Goal: Task Accomplishment & Management: Manage account settings

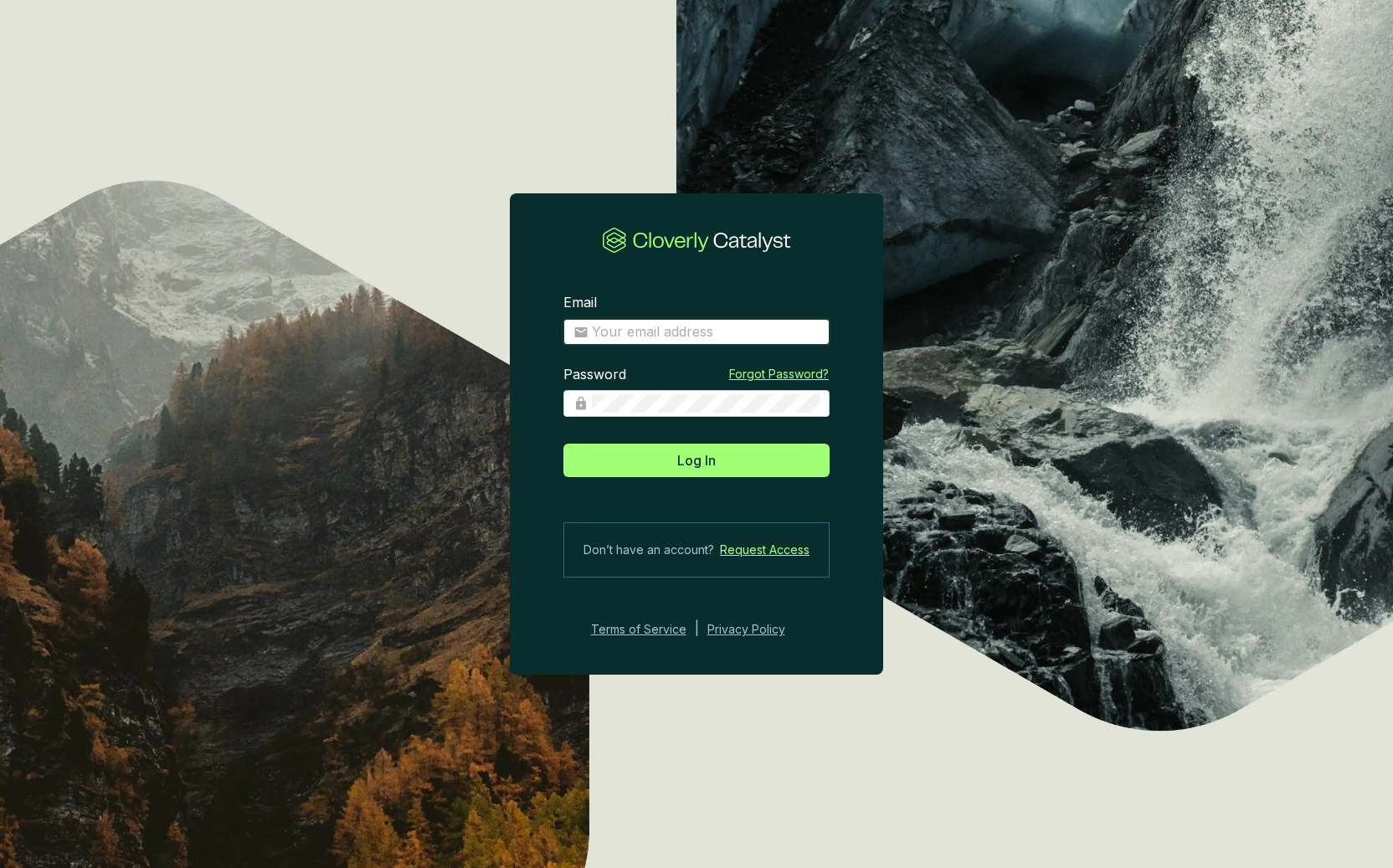
click at [676, 336] on input "Email" at bounding box center [706, 332] width 228 height 18
type input "[EMAIL_ADDRESS][DOMAIN_NAME]"
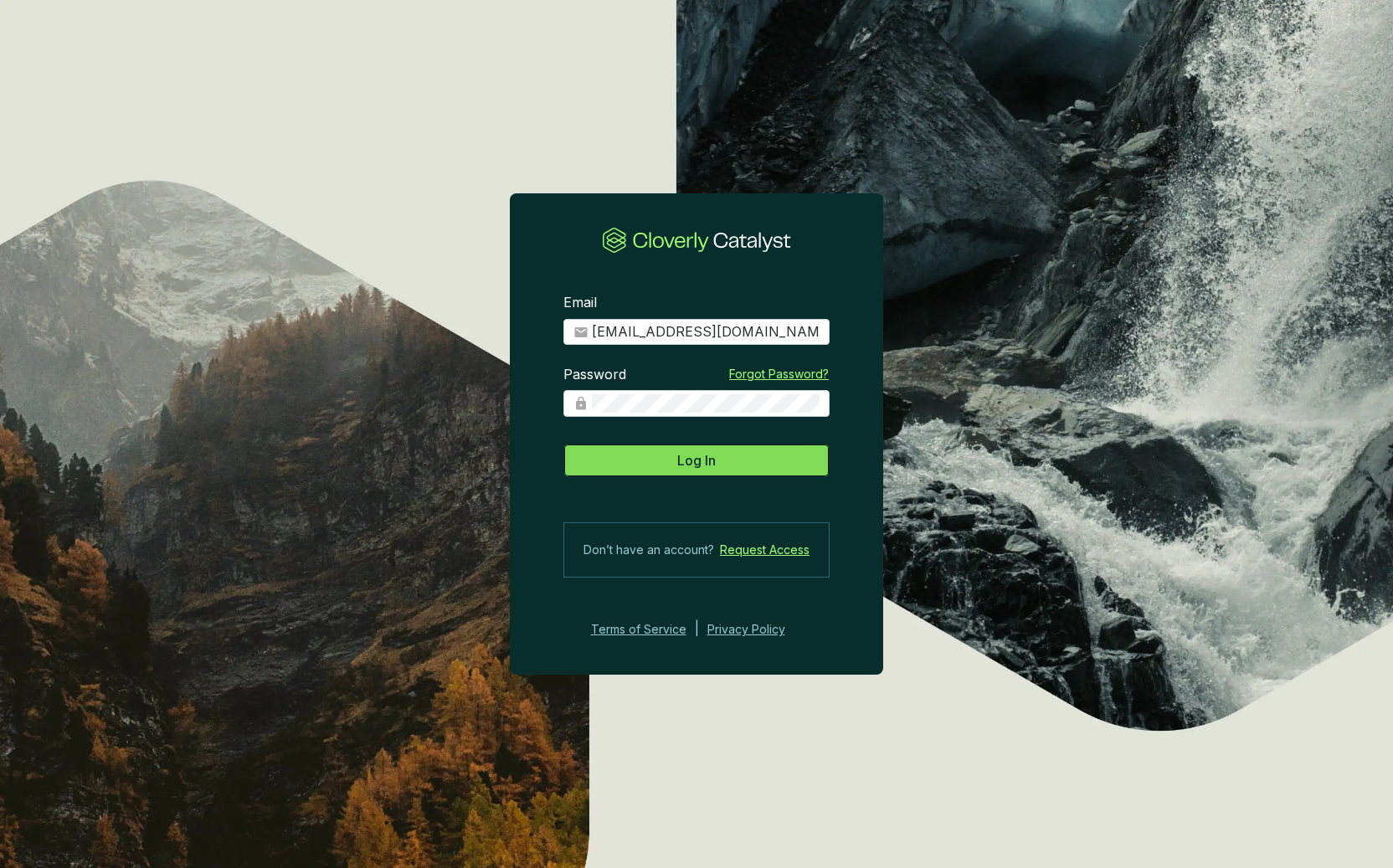
click at [731, 458] on button "Log In" at bounding box center [696, 460] width 266 height 33
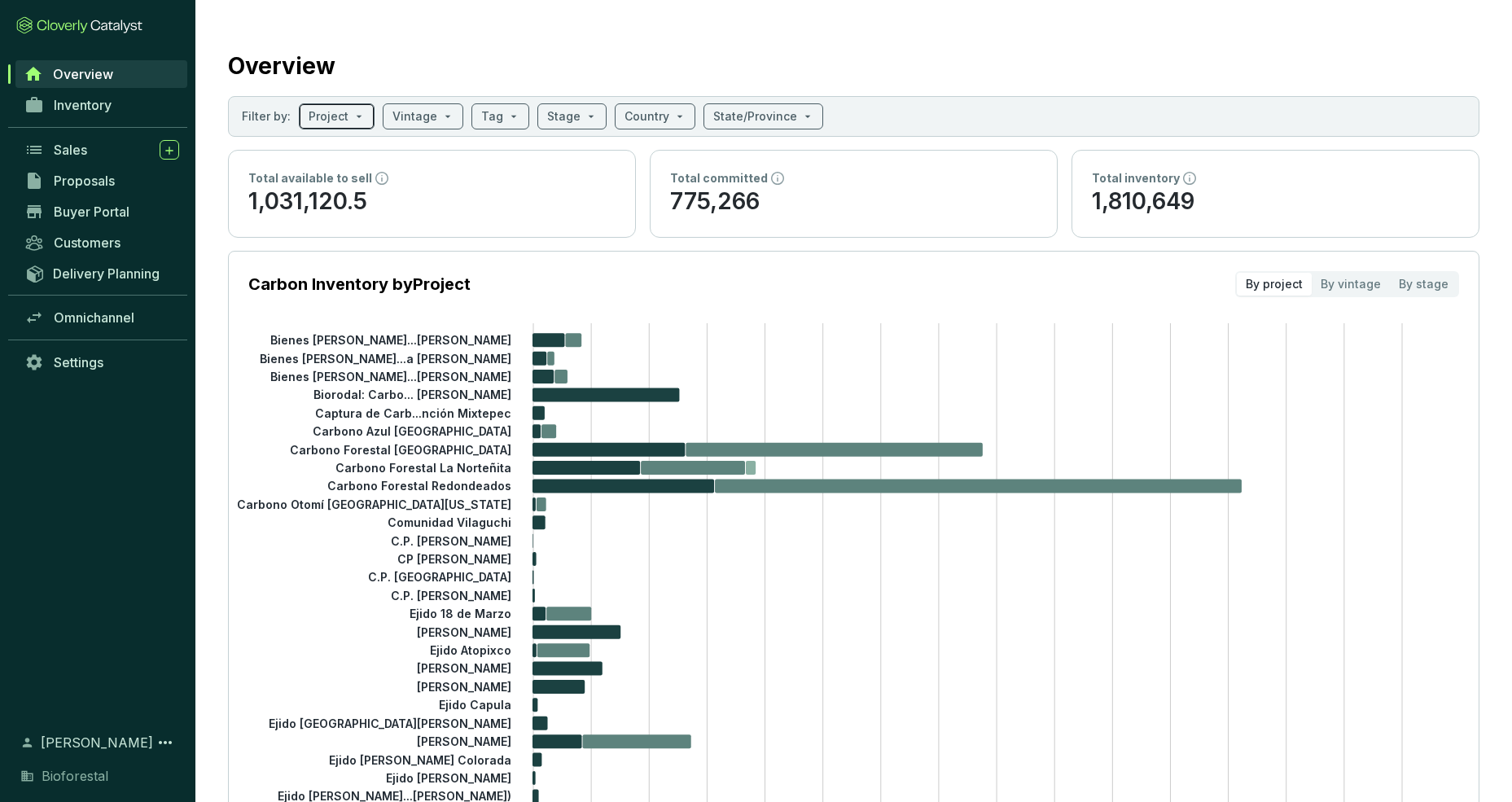
click at [349, 115] on span at bounding box center [336, 117] width 56 height 25
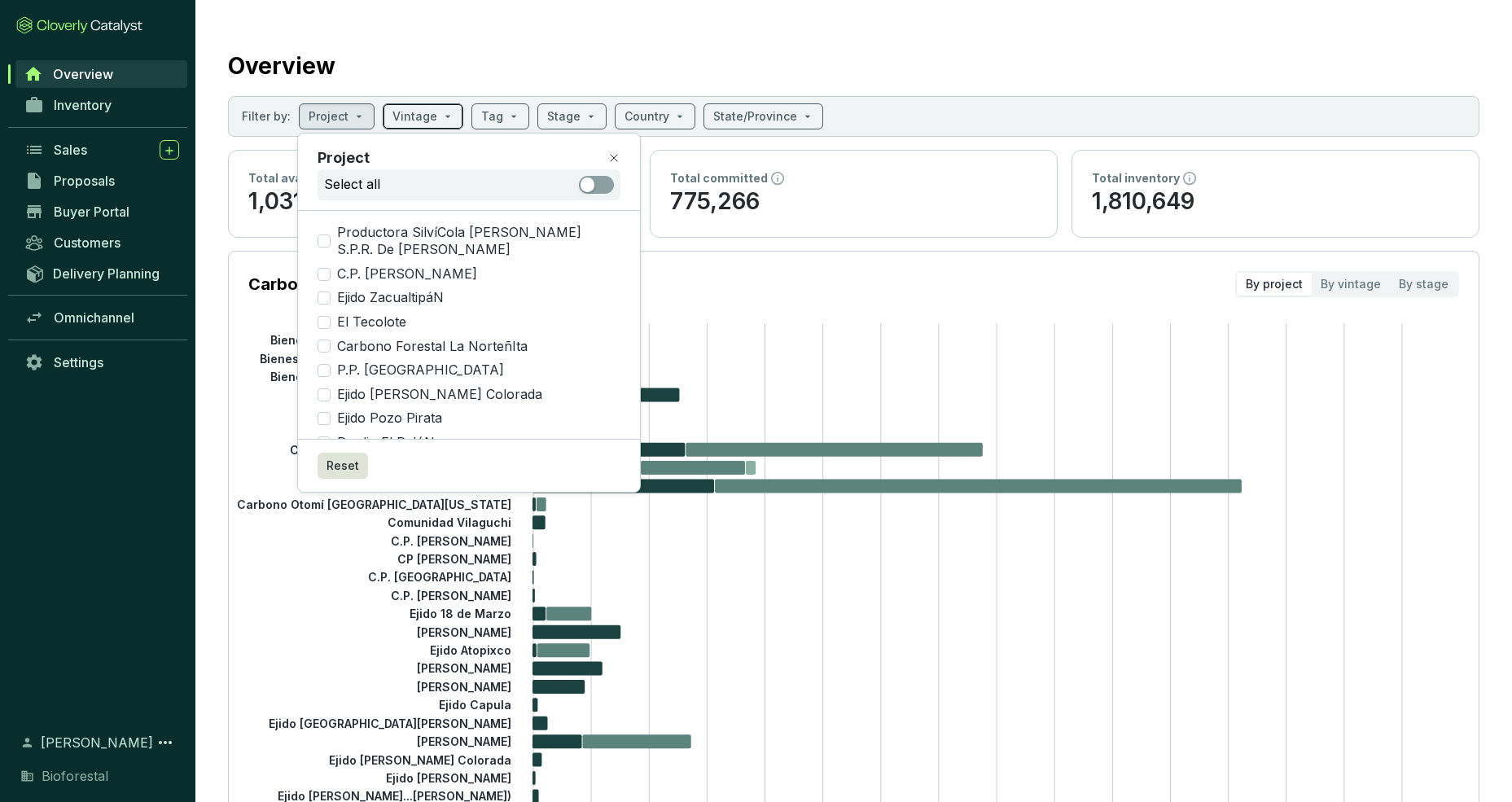
click at [434, 112] on span at bounding box center [423, 117] width 61 height 25
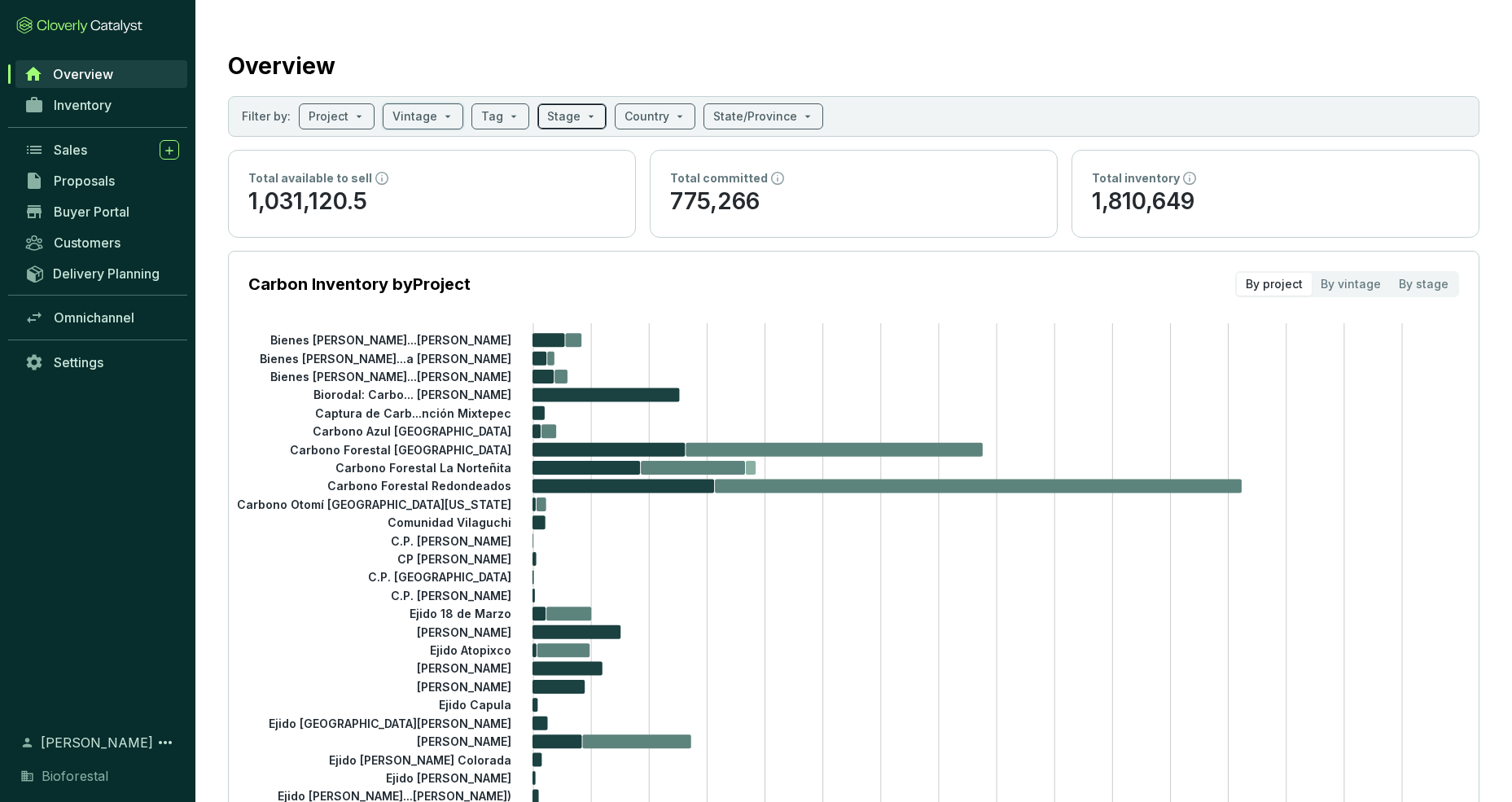
click at [575, 119] on span at bounding box center [572, 117] width 50 height 25
click at [773, 282] on section "Carbon Inventory by Project By project By vintage By stage" at bounding box center [854, 285] width 1211 height 26
click at [75, 182] on span "Proposals" at bounding box center [84, 180] width 61 height 17
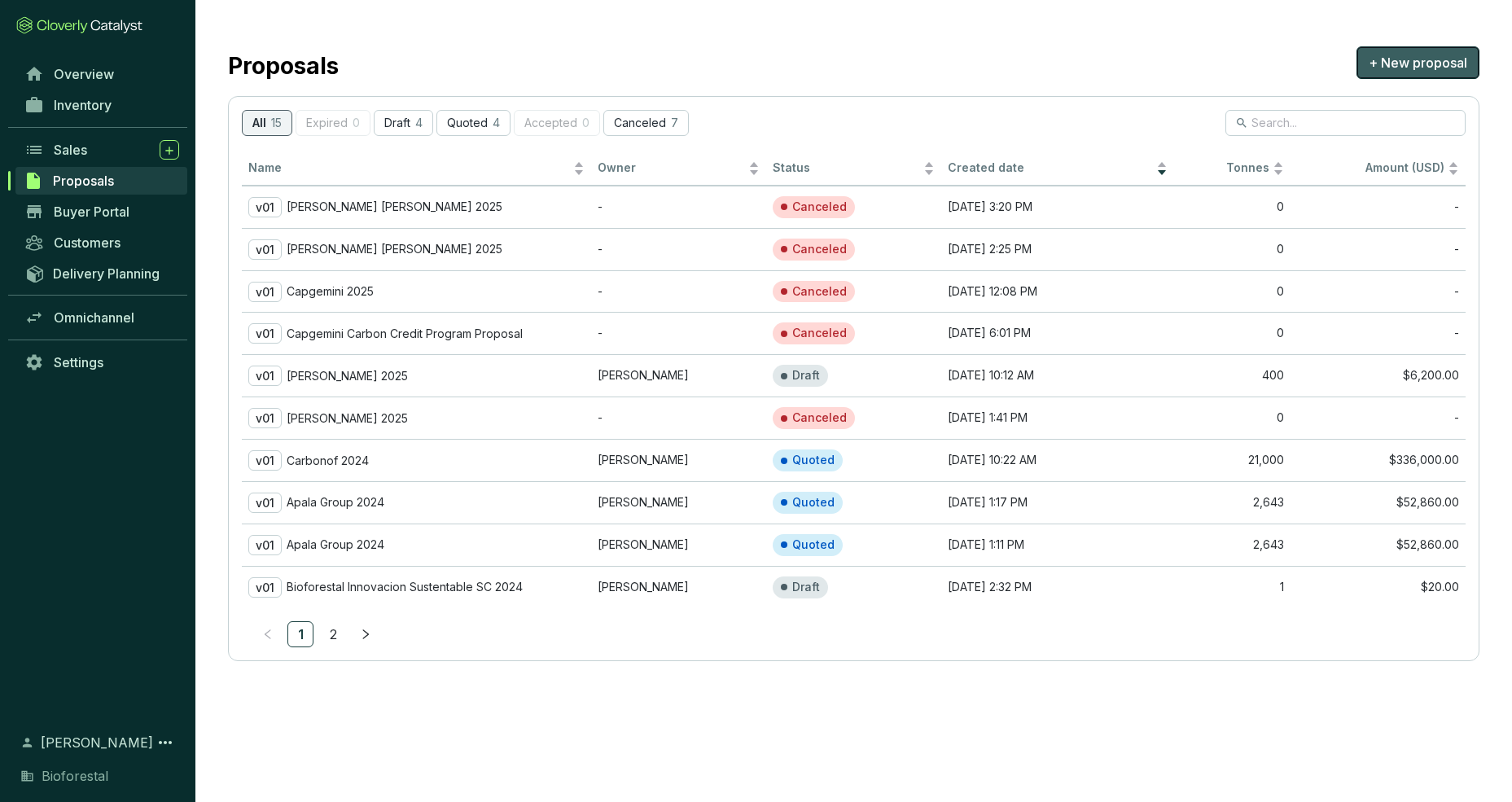
click at [1354, 69] on span "+ New proposal" at bounding box center [1418, 62] width 98 height 19
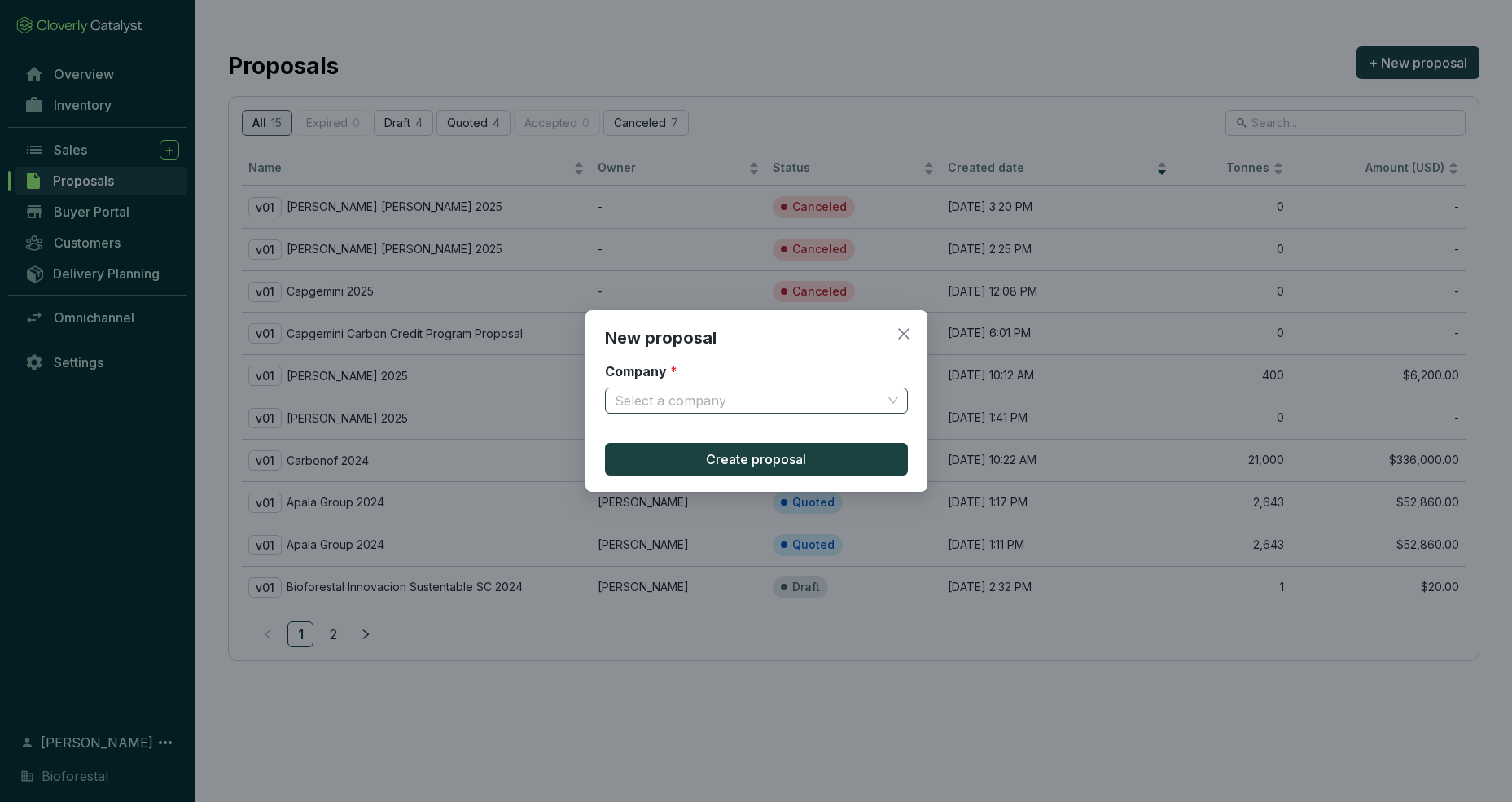
click at [673, 400] on input "Company *" at bounding box center [749, 401] width 267 height 25
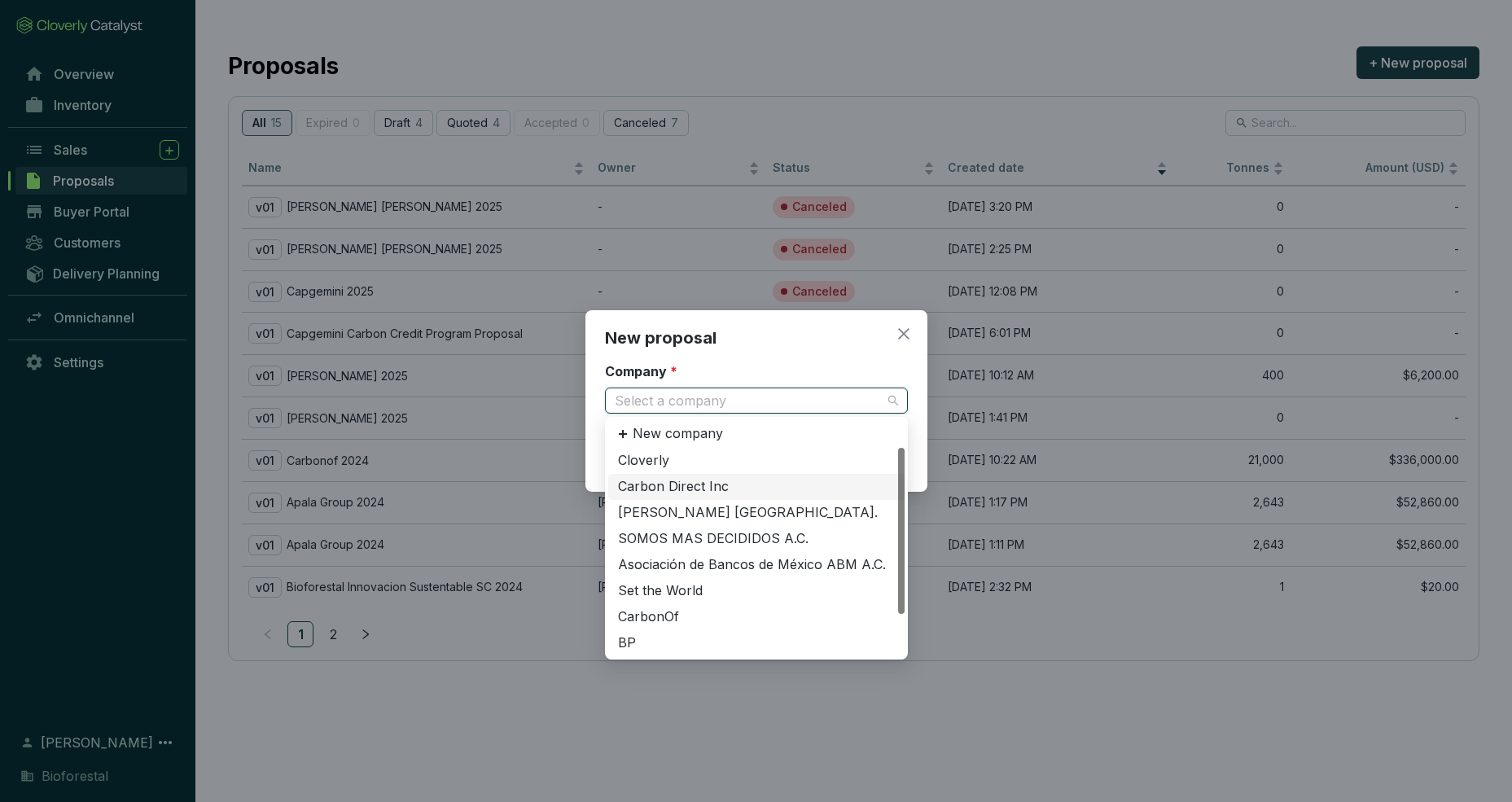
click at [713, 493] on div "Carbon Direct Inc" at bounding box center [756, 487] width 277 height 18
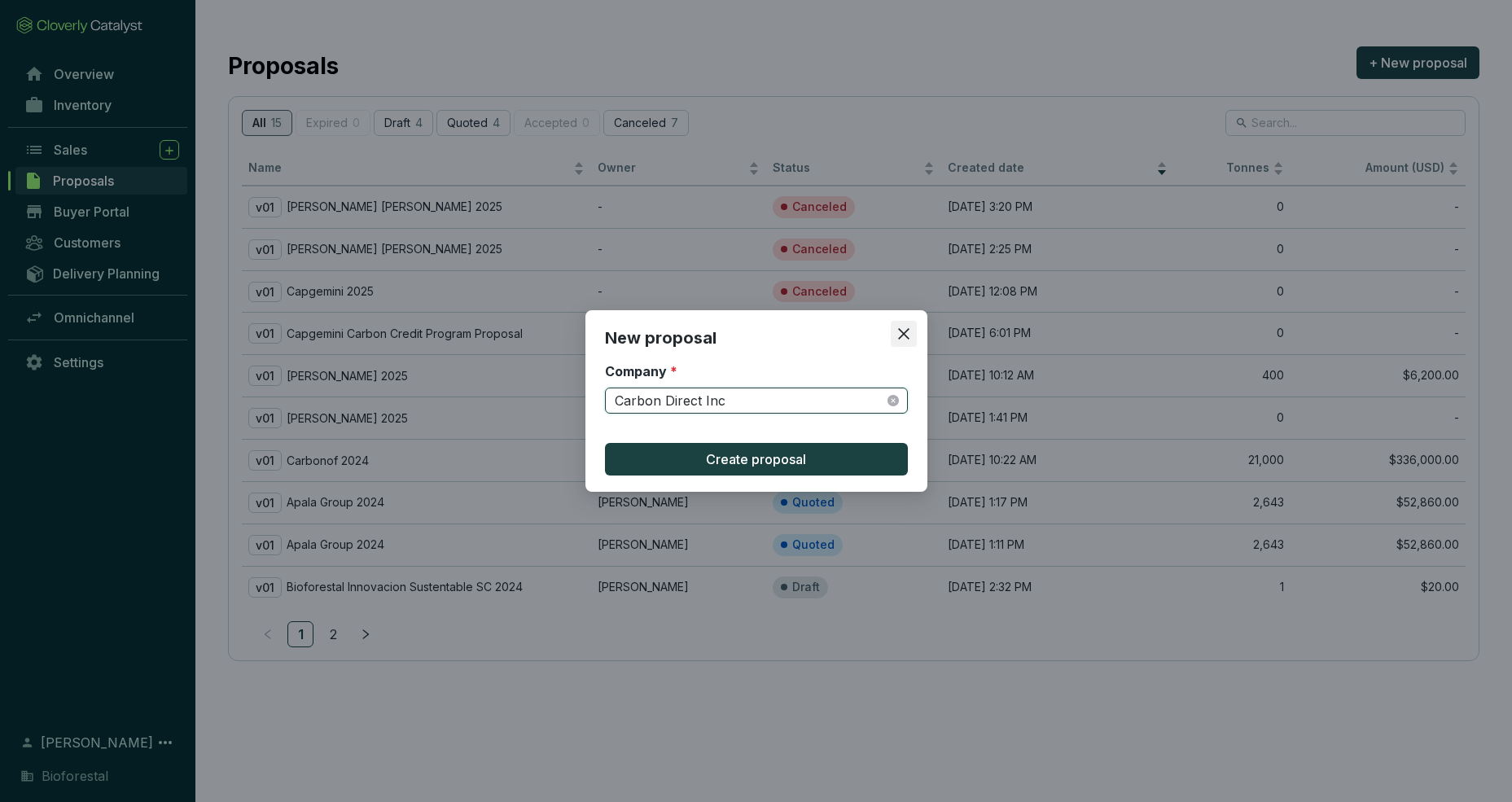
click at [896, 331] on icon "close" at bounding box center [903, 334] width 15 height 15
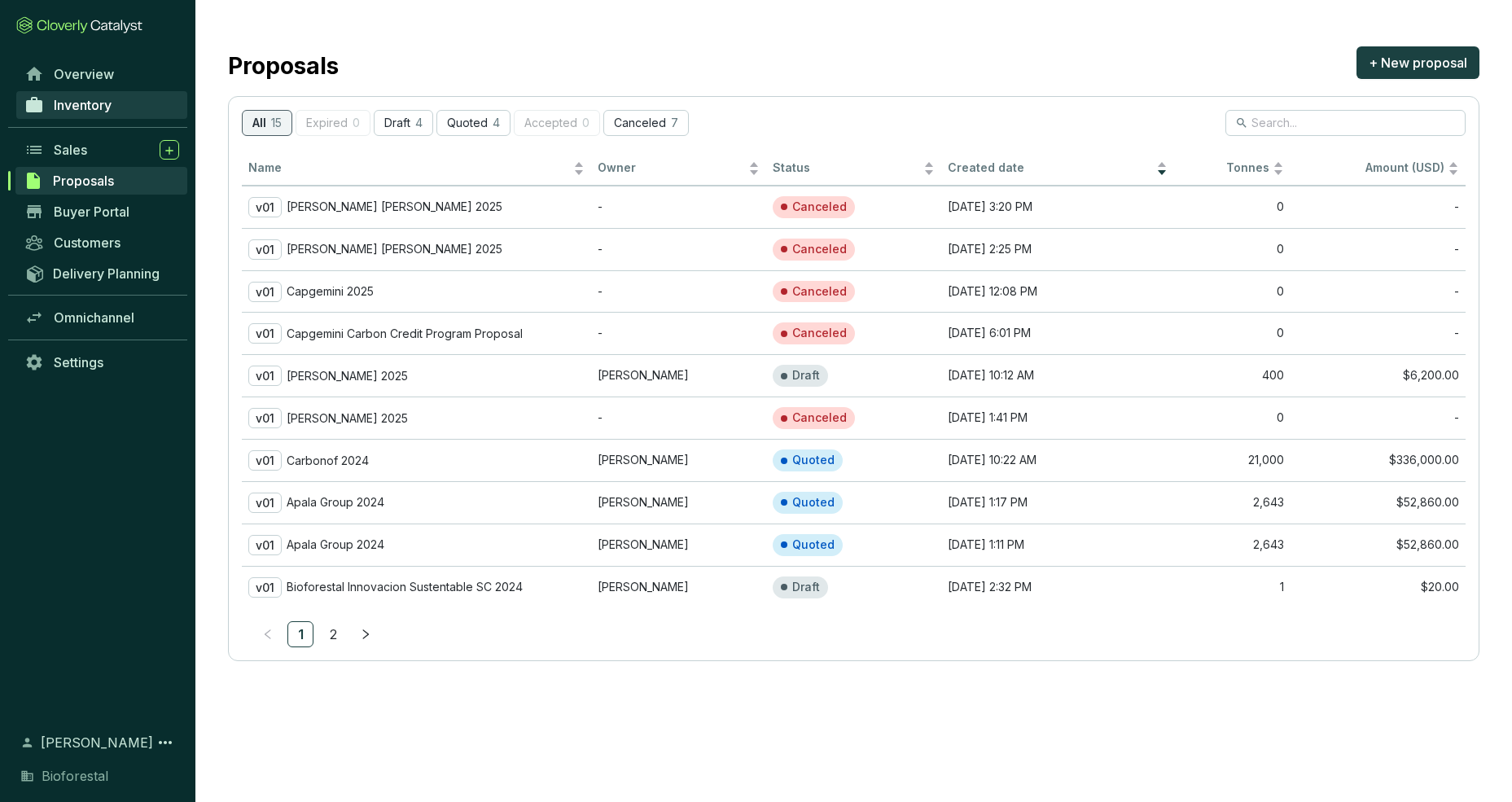
click at [72, 115] on link "Inventory" at bounding box center [102, 105] width 171 height 28
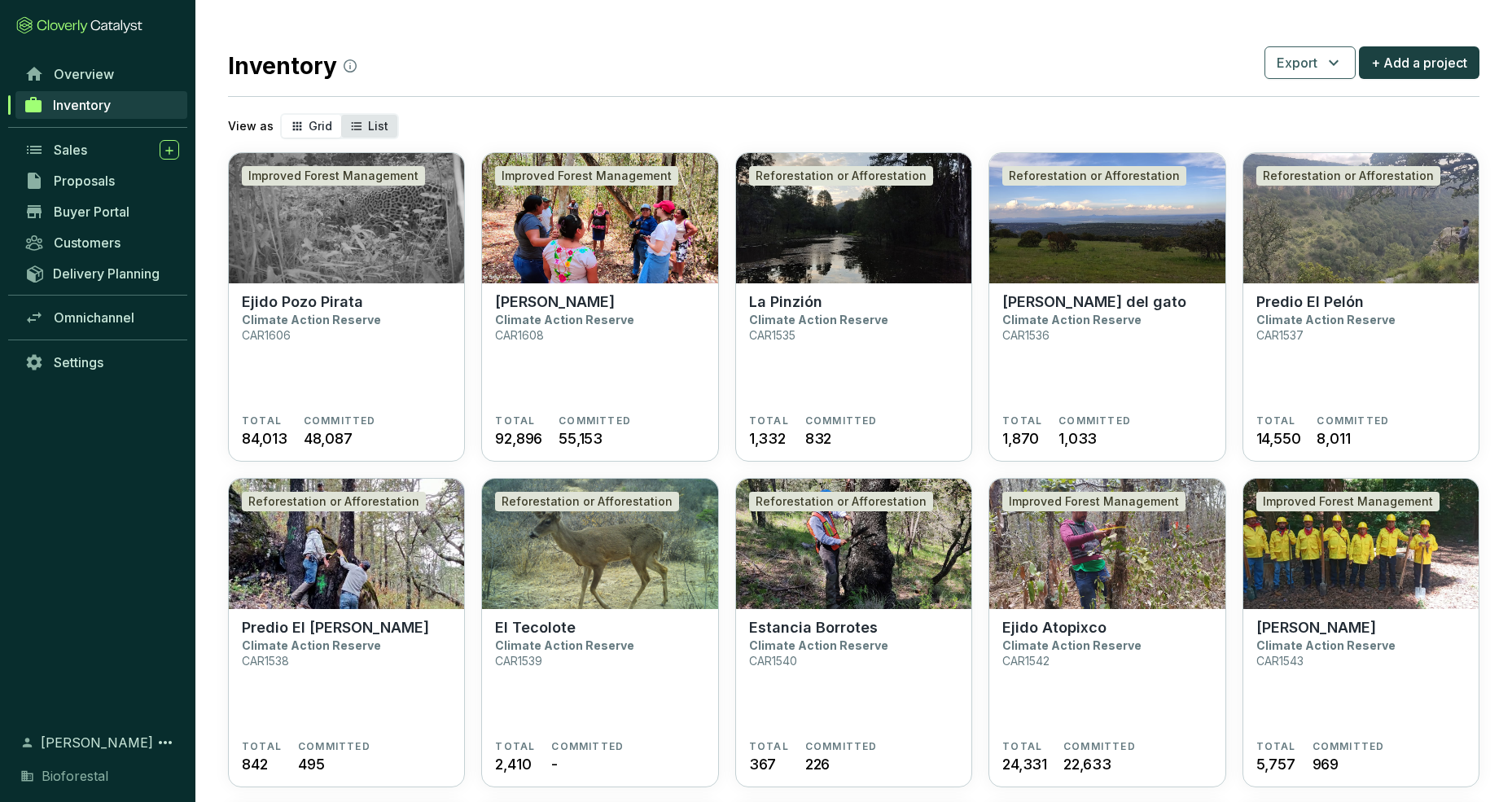
click at [384, 130] on div "List" at bounding box center [369, 126] width 56 height 23
click at [341, 115] on input "List" at bounding box center [341, 115] width 0 height 0
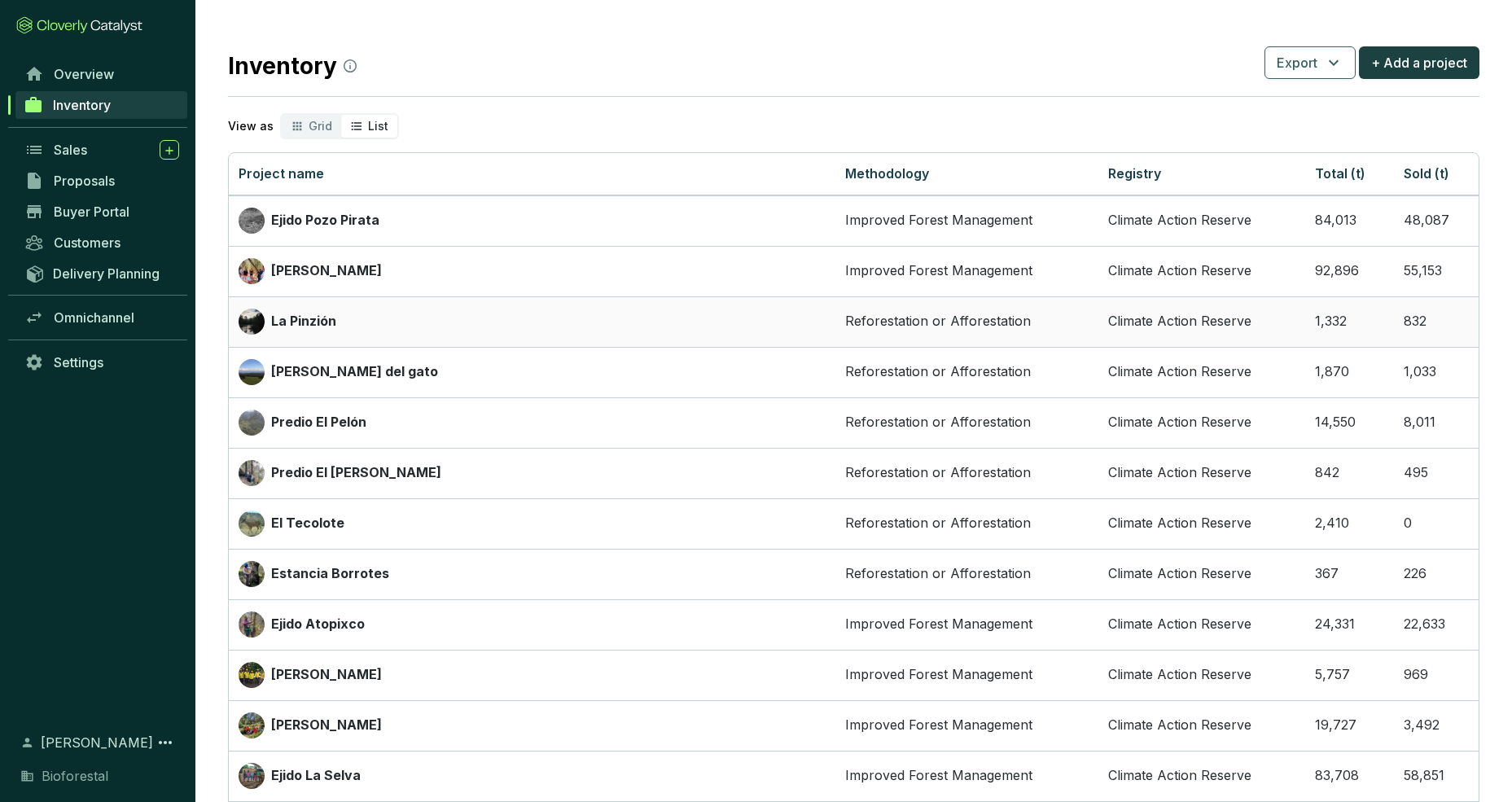
click at [313, 324] on p "La Pinzión" at bounding box center [304, 322] width 65 height 18
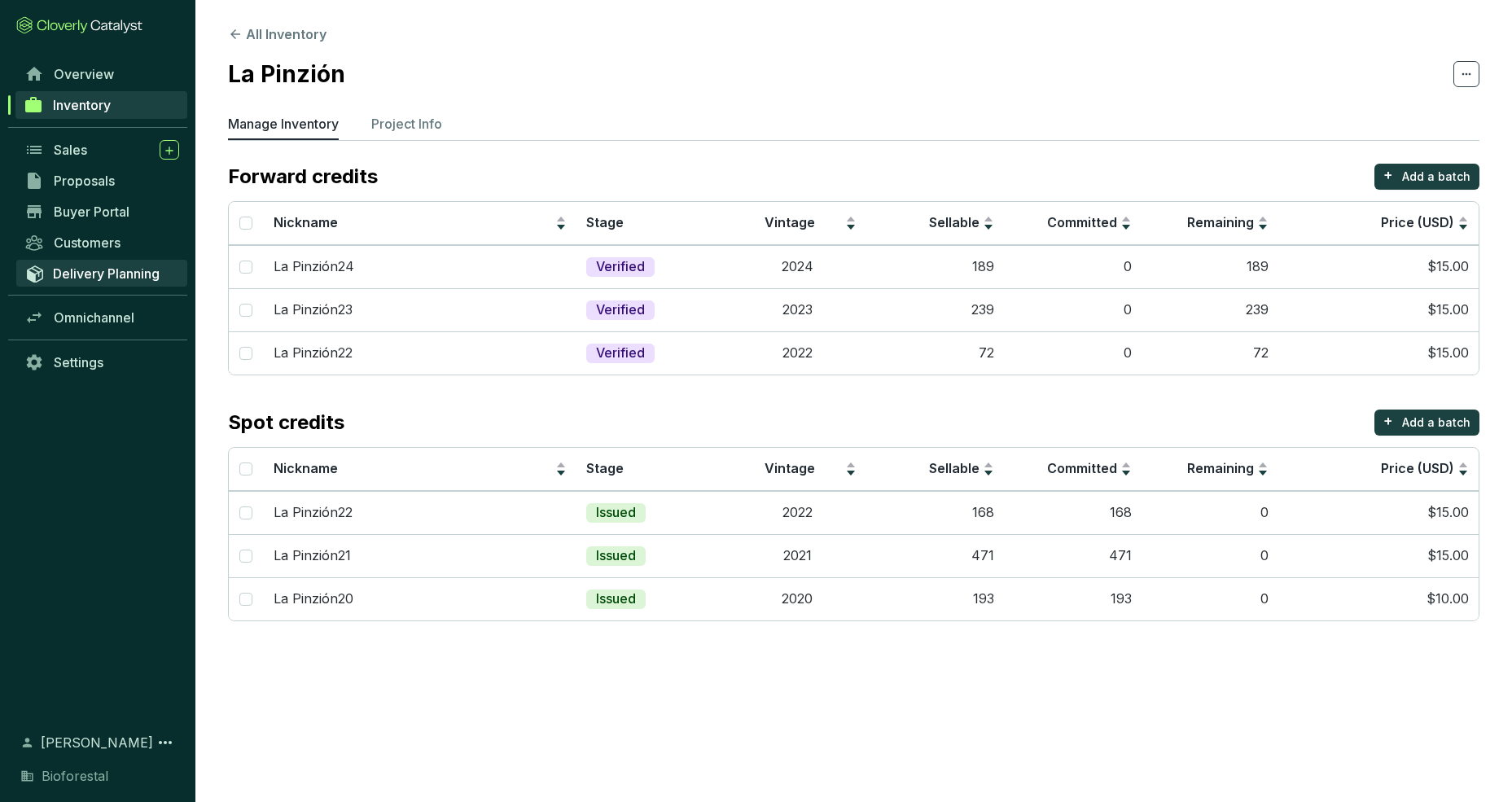
click at [95, 272] on span "Delivery Planning" at bounding box center [105, 273] width 106 height 17
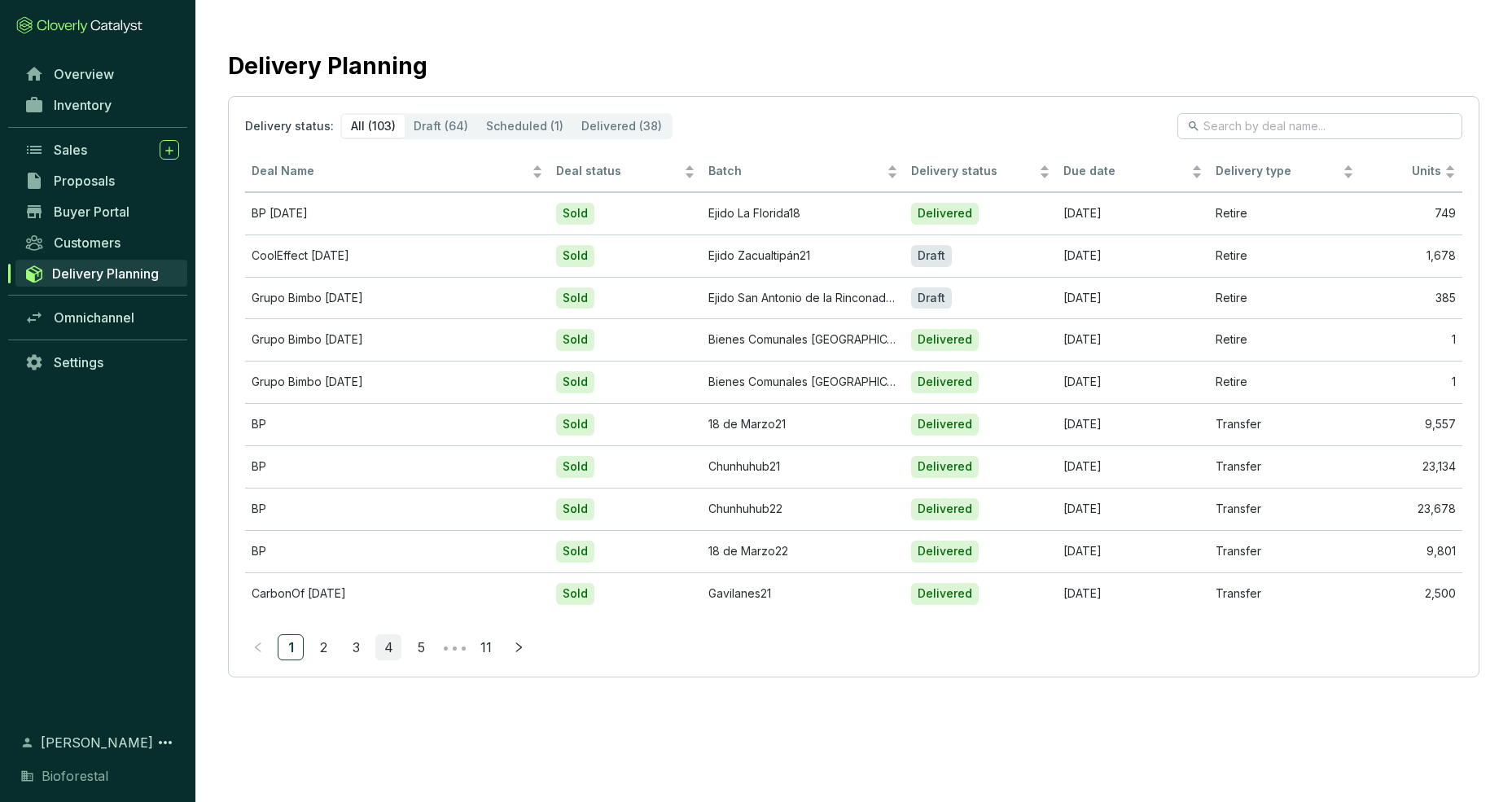
click at [391, 652] on link "4" at bounding box center [388, 647] width 25 height 25
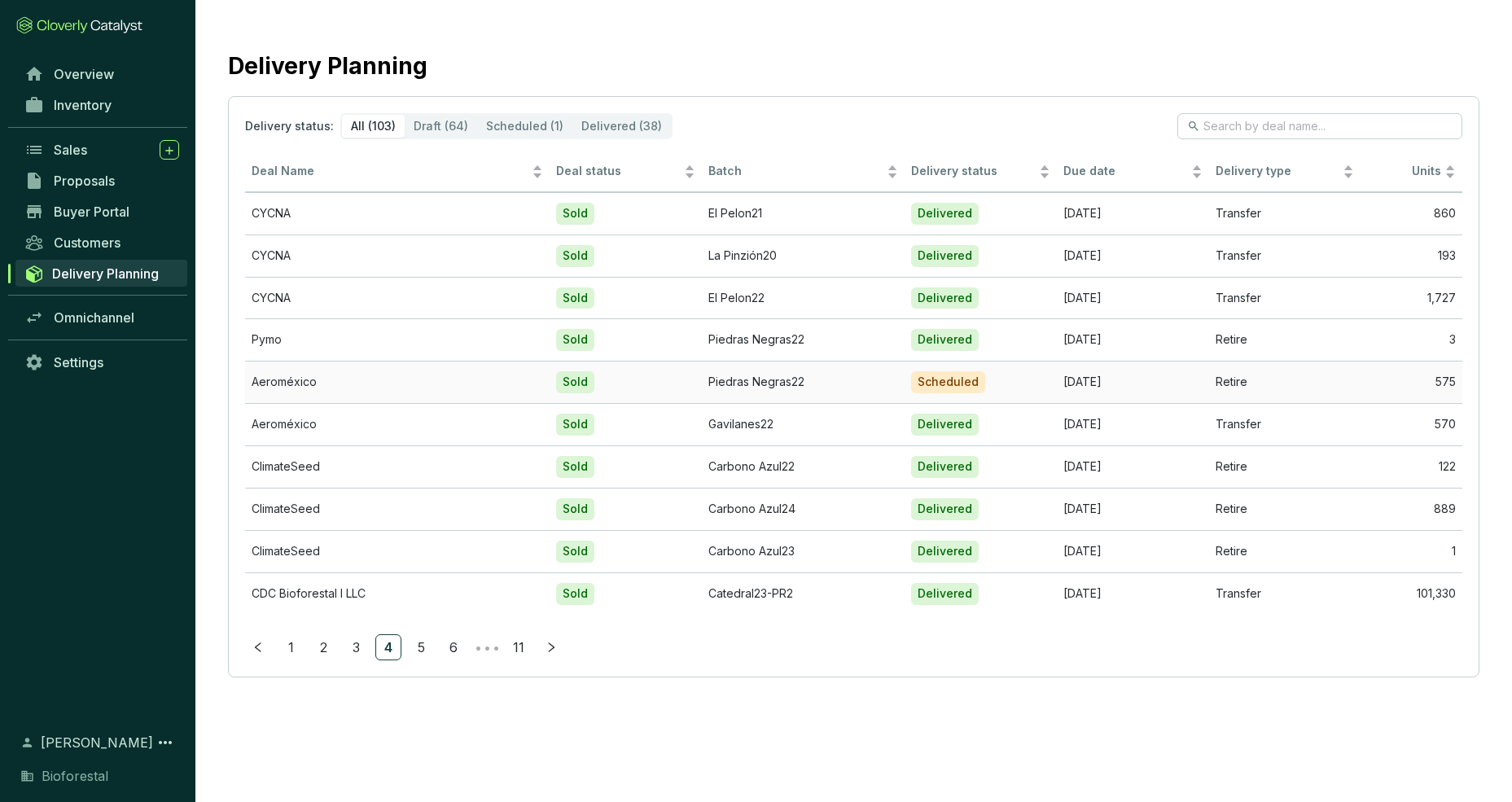
click at [269, 384] on td "Aeroméxico" at bounding box center [397, 382] width 305 height 42
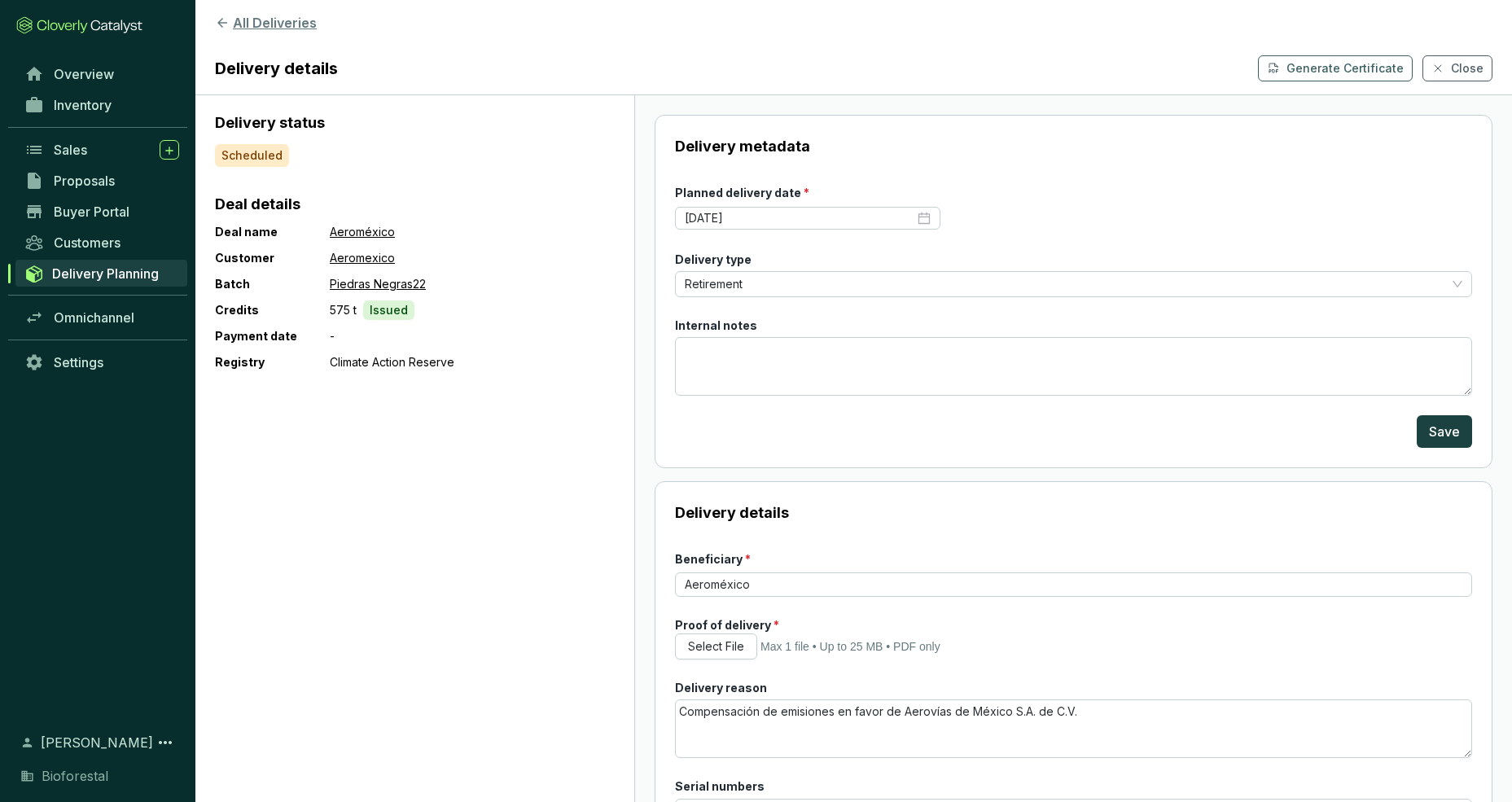
click at [217, 21] on icon at bounding box center [222, 23] width 15 height 15
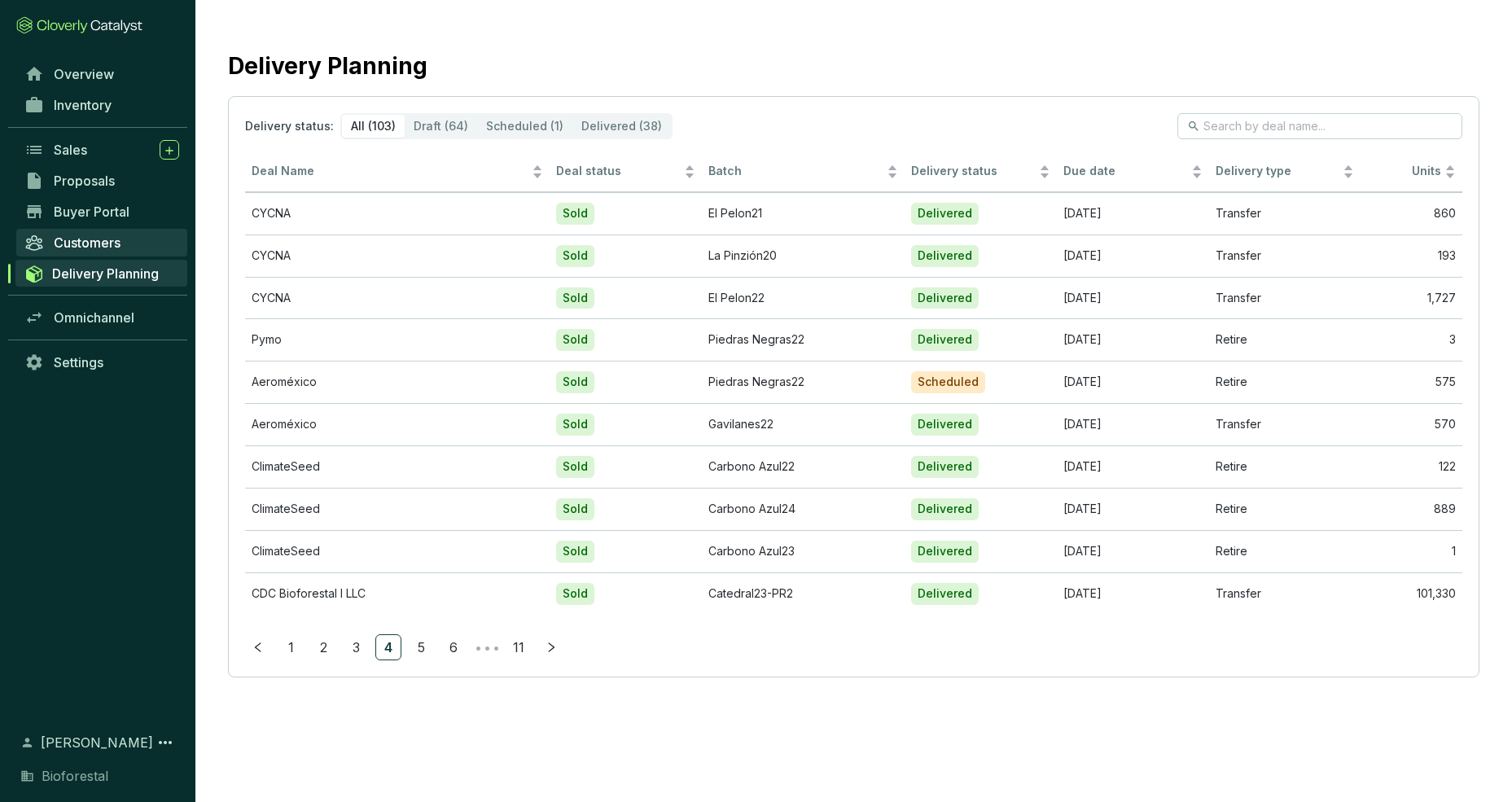
click at [98, 241] on span "Customers" at bounding box center [87, 242] width 67 height 17
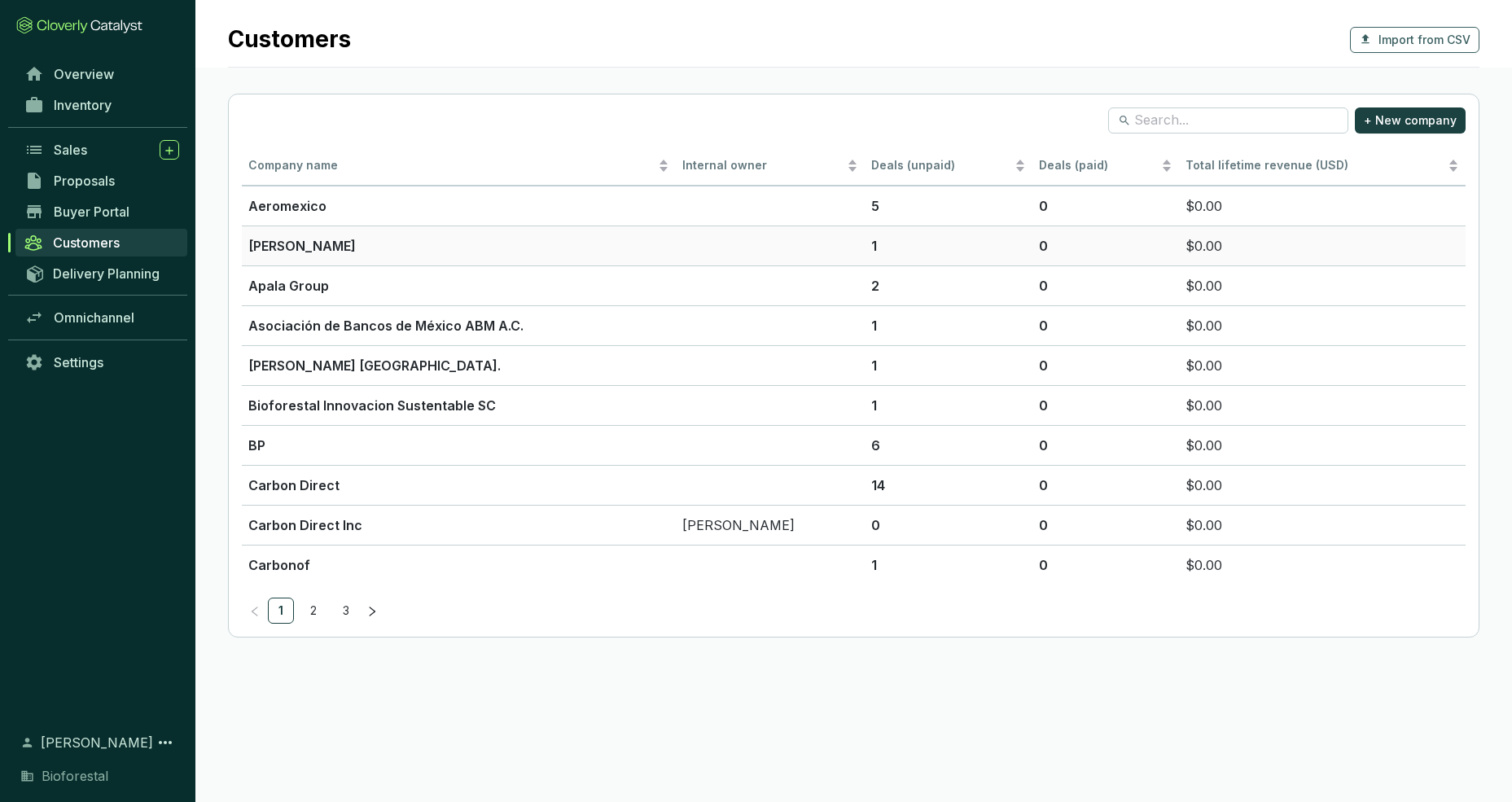
click at [326, 249] on p "[PERSON_NAME]" at bounding box center [459, 246] width 421 height 19
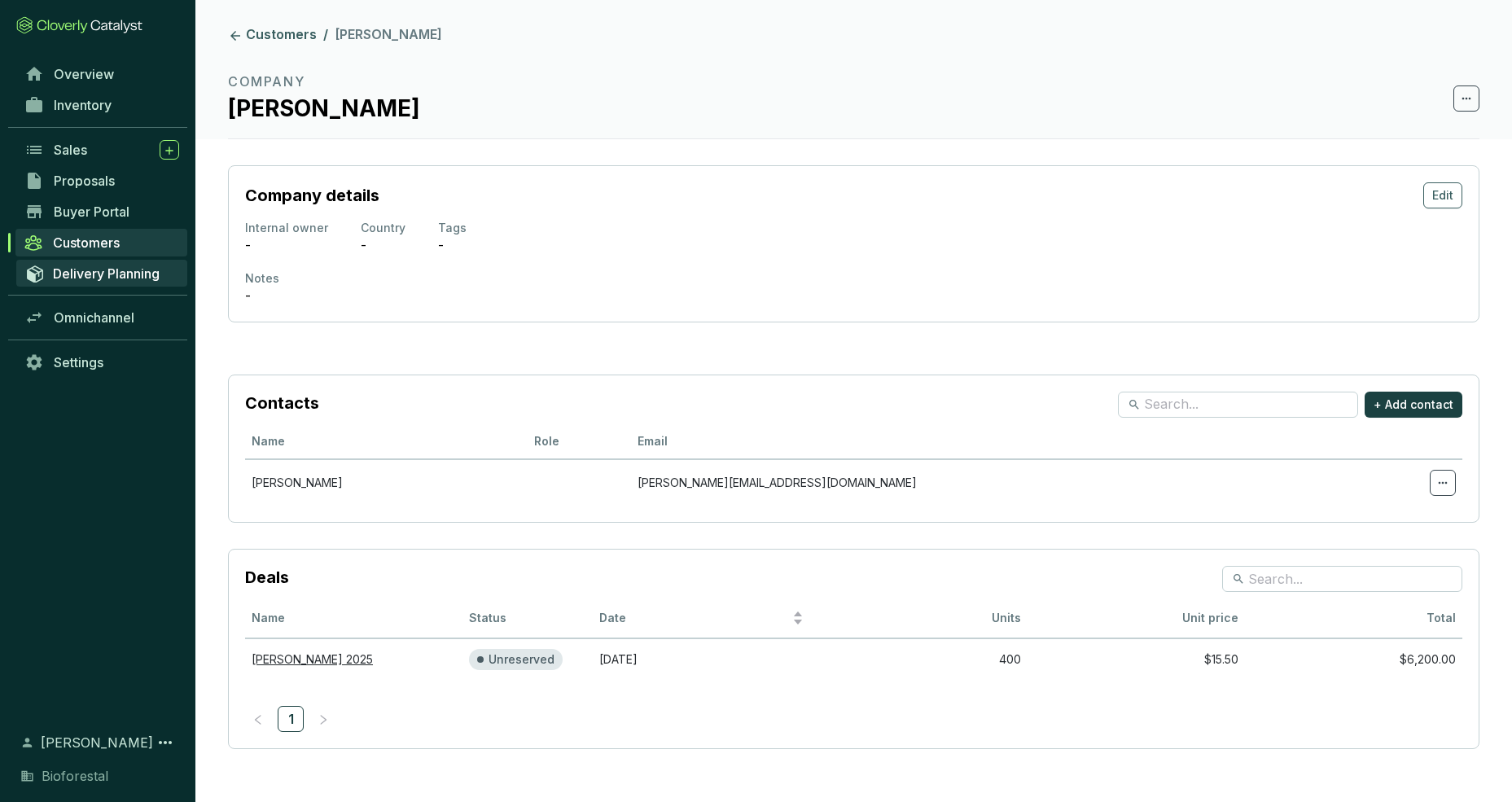
click at [66, 276] on span "Delivery Planning" at bounding box center [105, 273] width 106 height 17
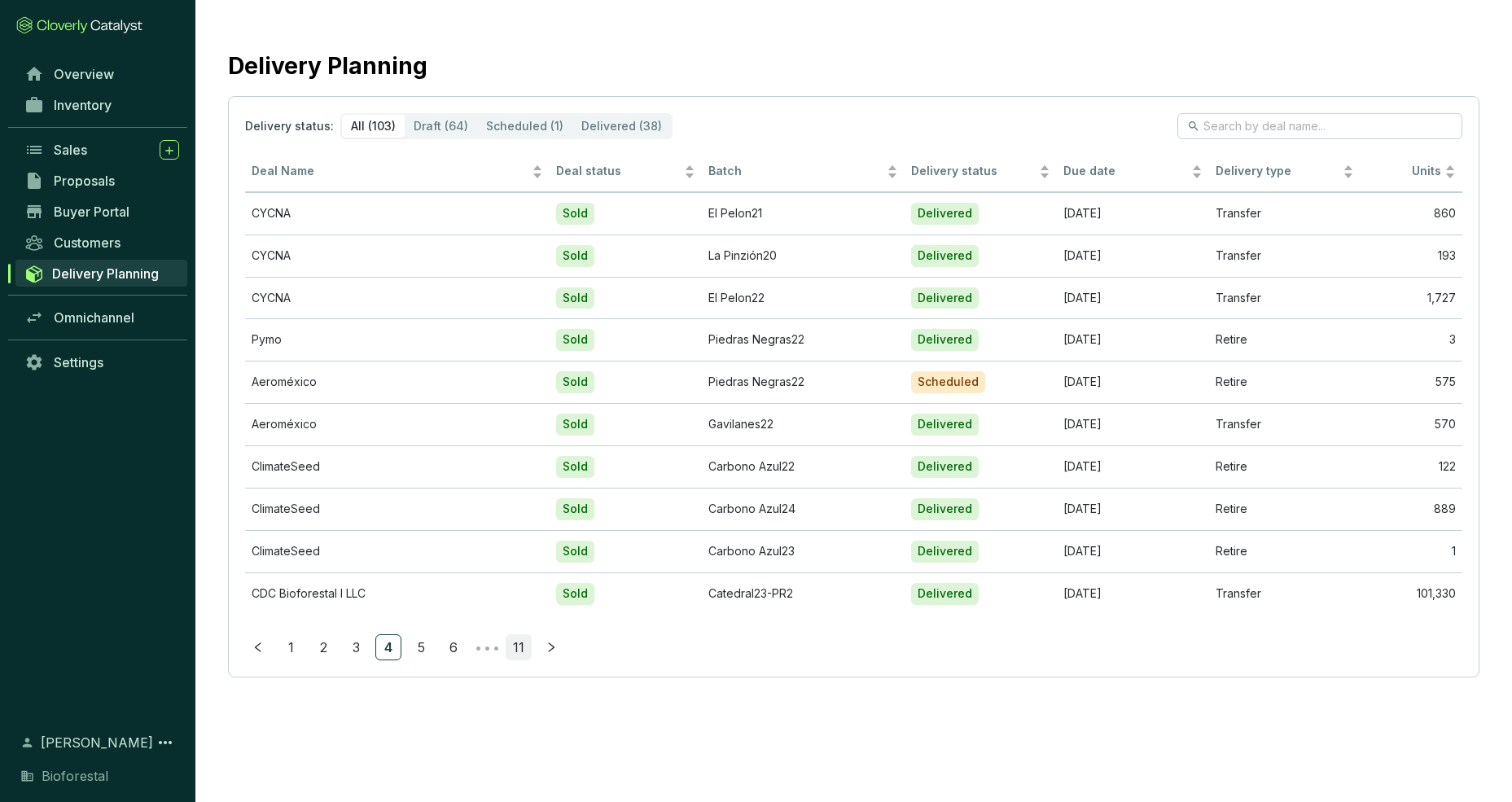
click at [517, 657] on link "11" at bounding box center [518, 647] width 25 height 25
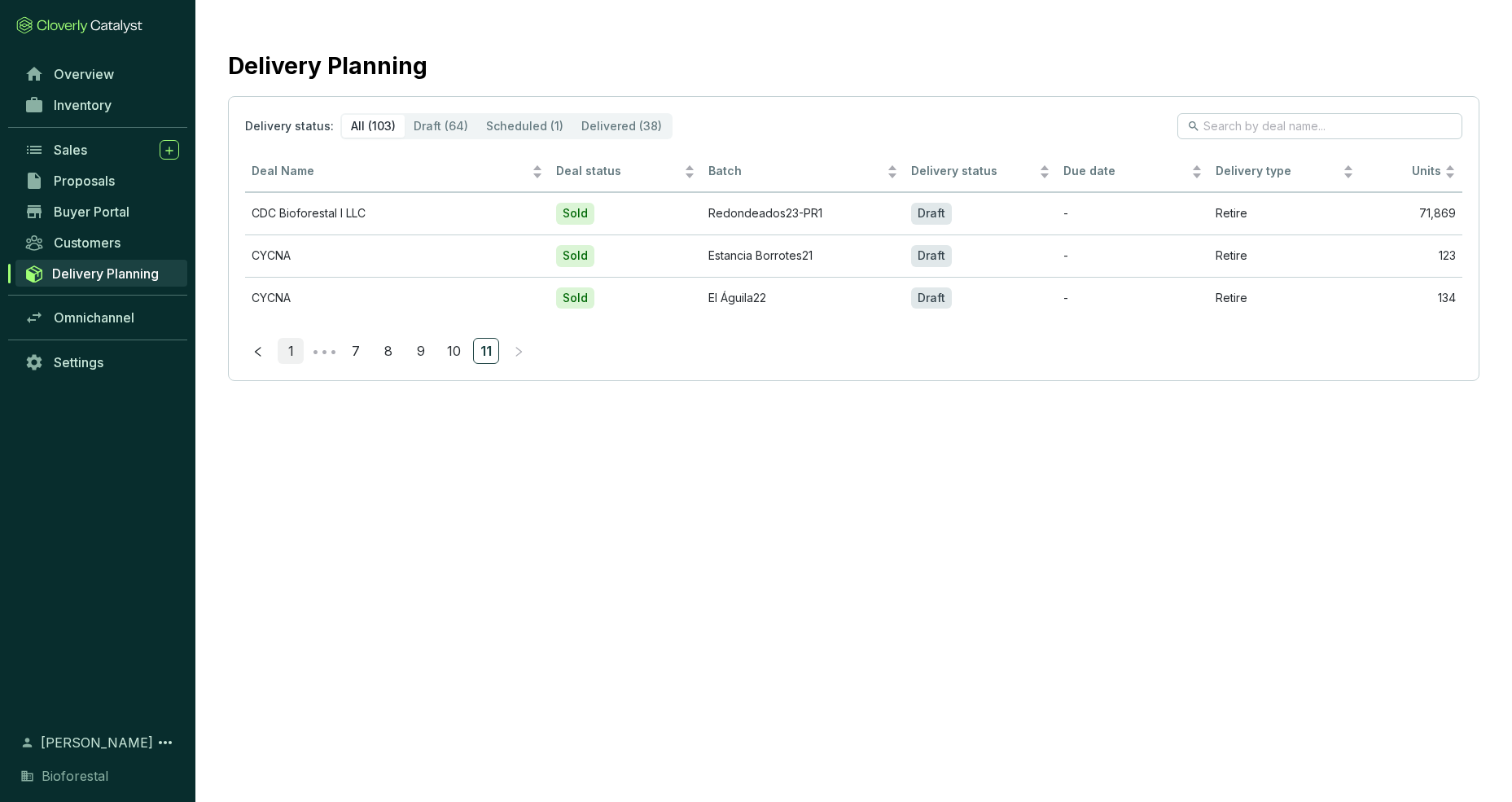
click at [300, 348] on link "1" at bounding box center [291, 351] width 25 height 25
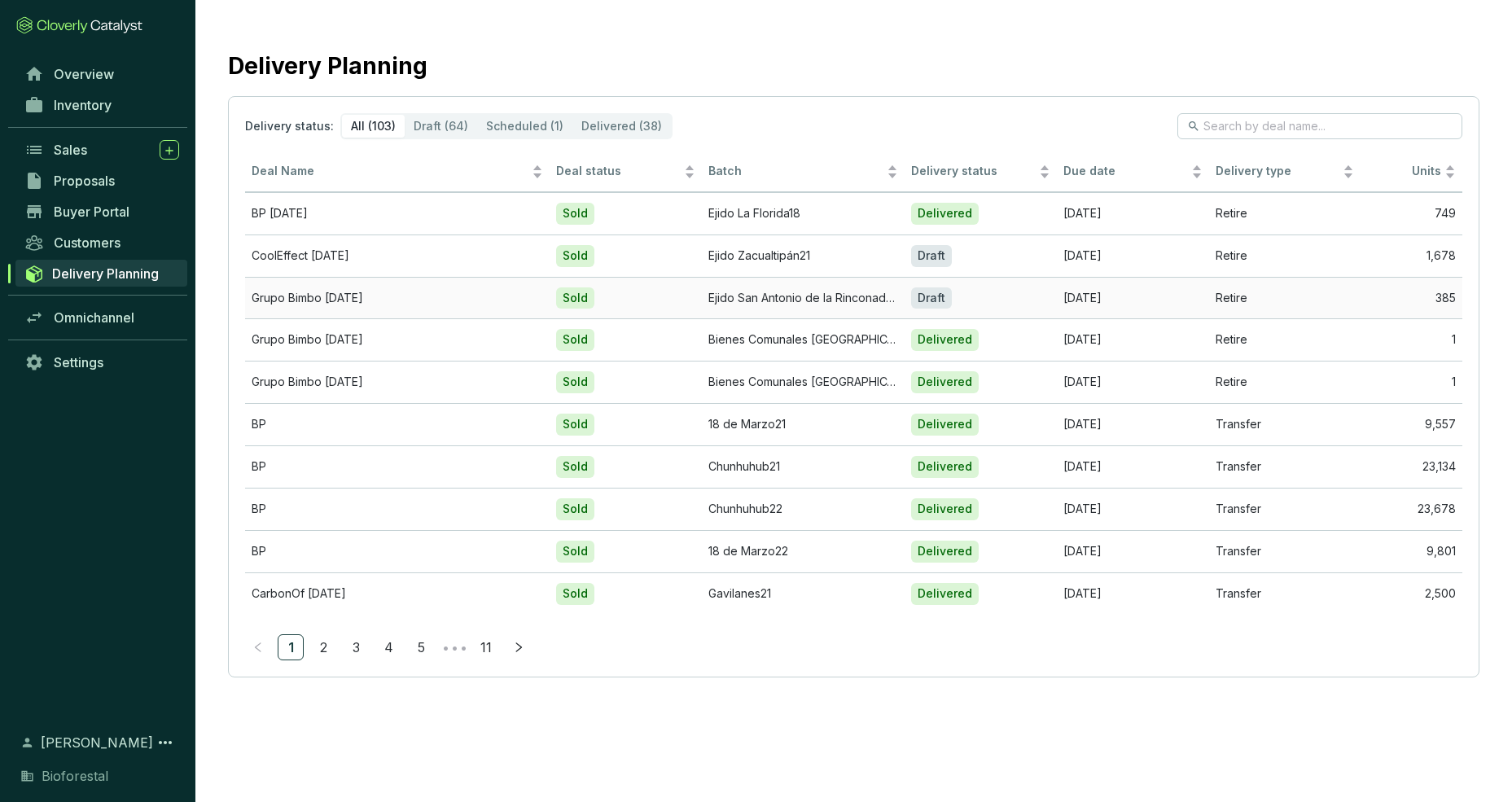
click at [797, 306] on td "Ejido San Antonio de la Rinconada o Tlaltecahuacan 20" at bounding box center [803, 298] width 203 height 42
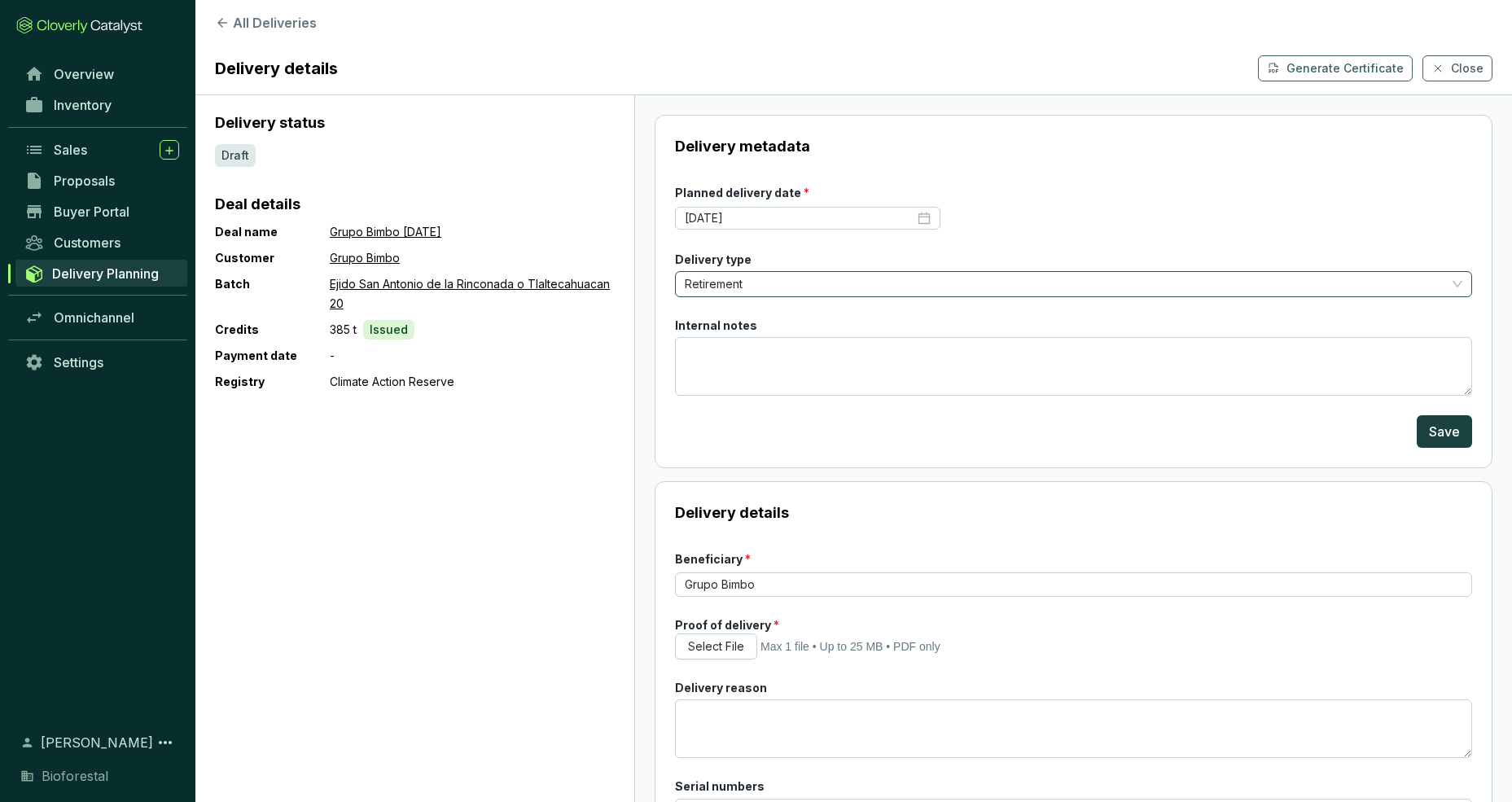
scroll to position [147, 0]
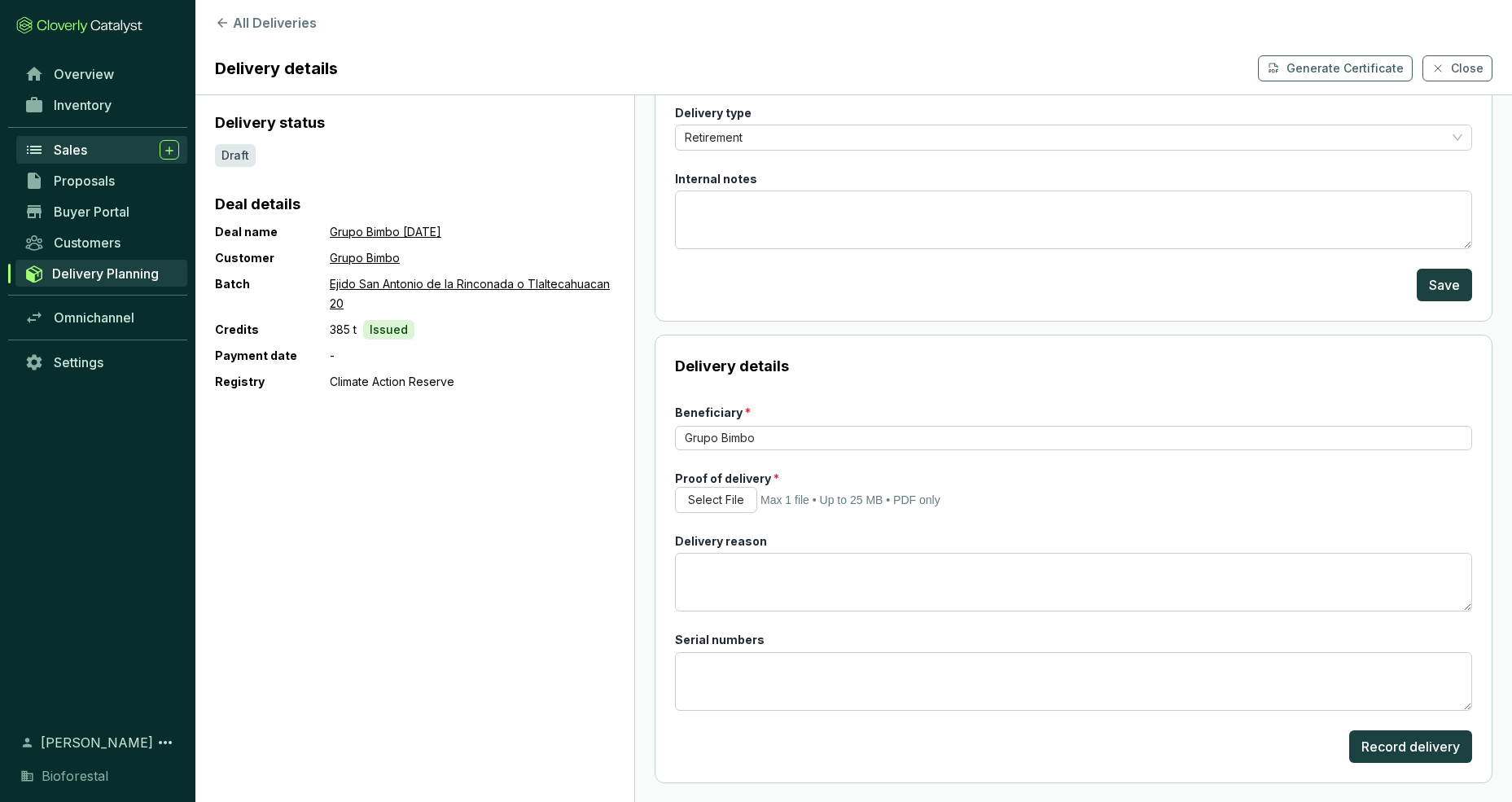
click at [65, 150] on span "Sales" at bounding box center [70, 149] width 33 height 17
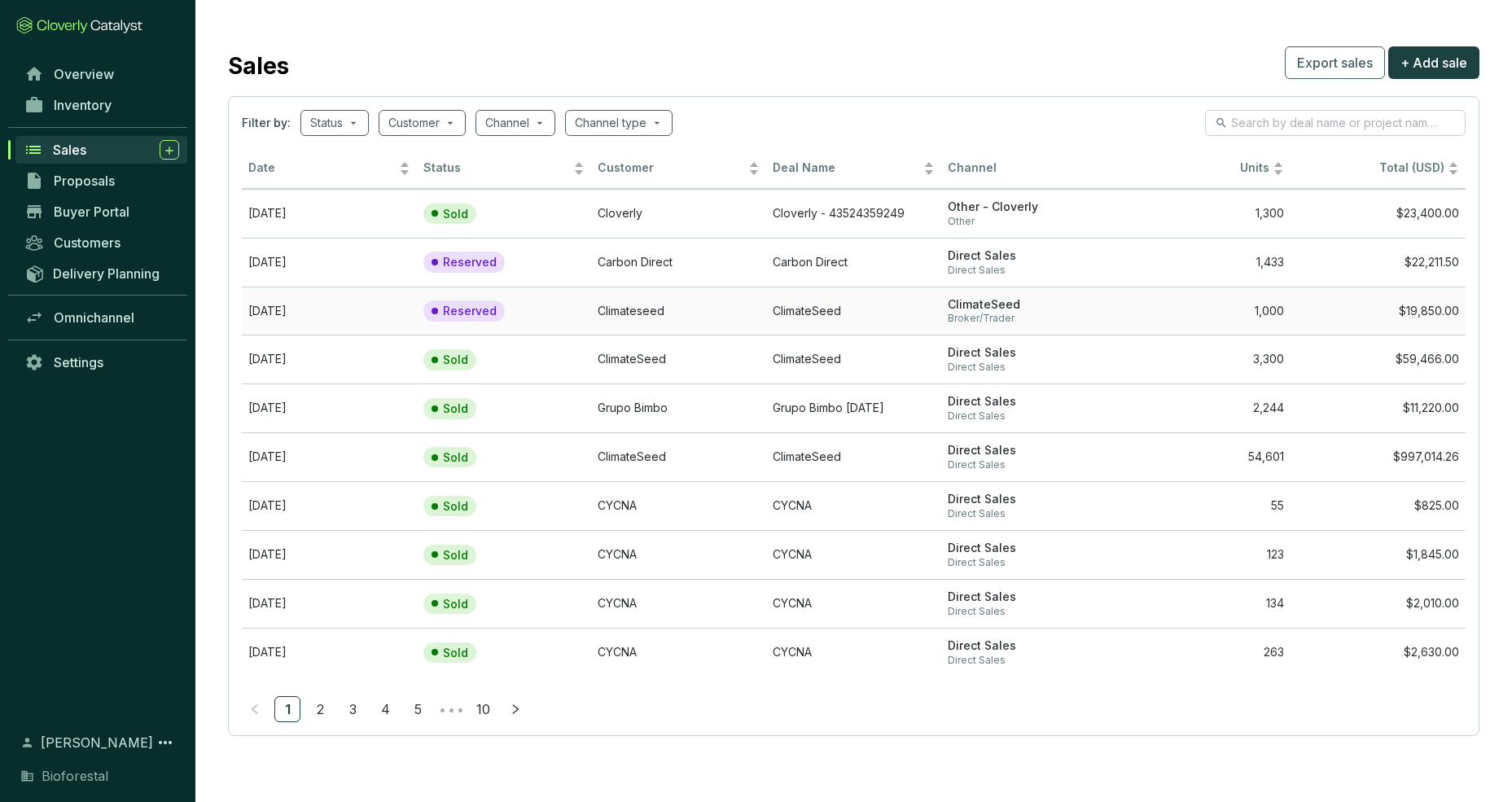
click at [294, 308] on td "[DATE]" at bounding box center [329, 311] width 175 height 49
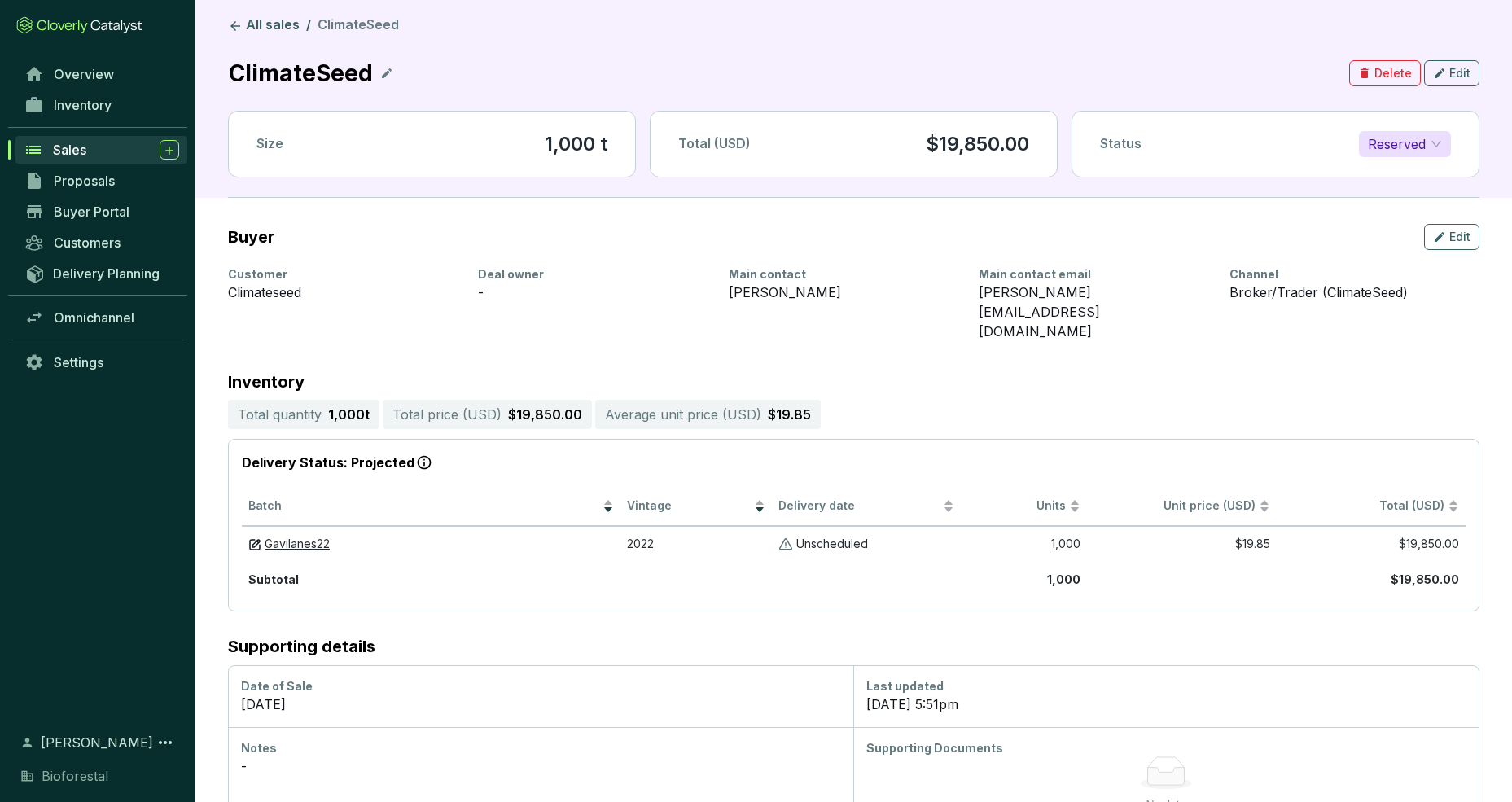
click at [1354, 144] on span "Reserved" at bounding box center [1405, 144] width 74 height 25
click at [824, 537] on p "Unscheduled" at bounding box center [832, 545] width 72 height 16
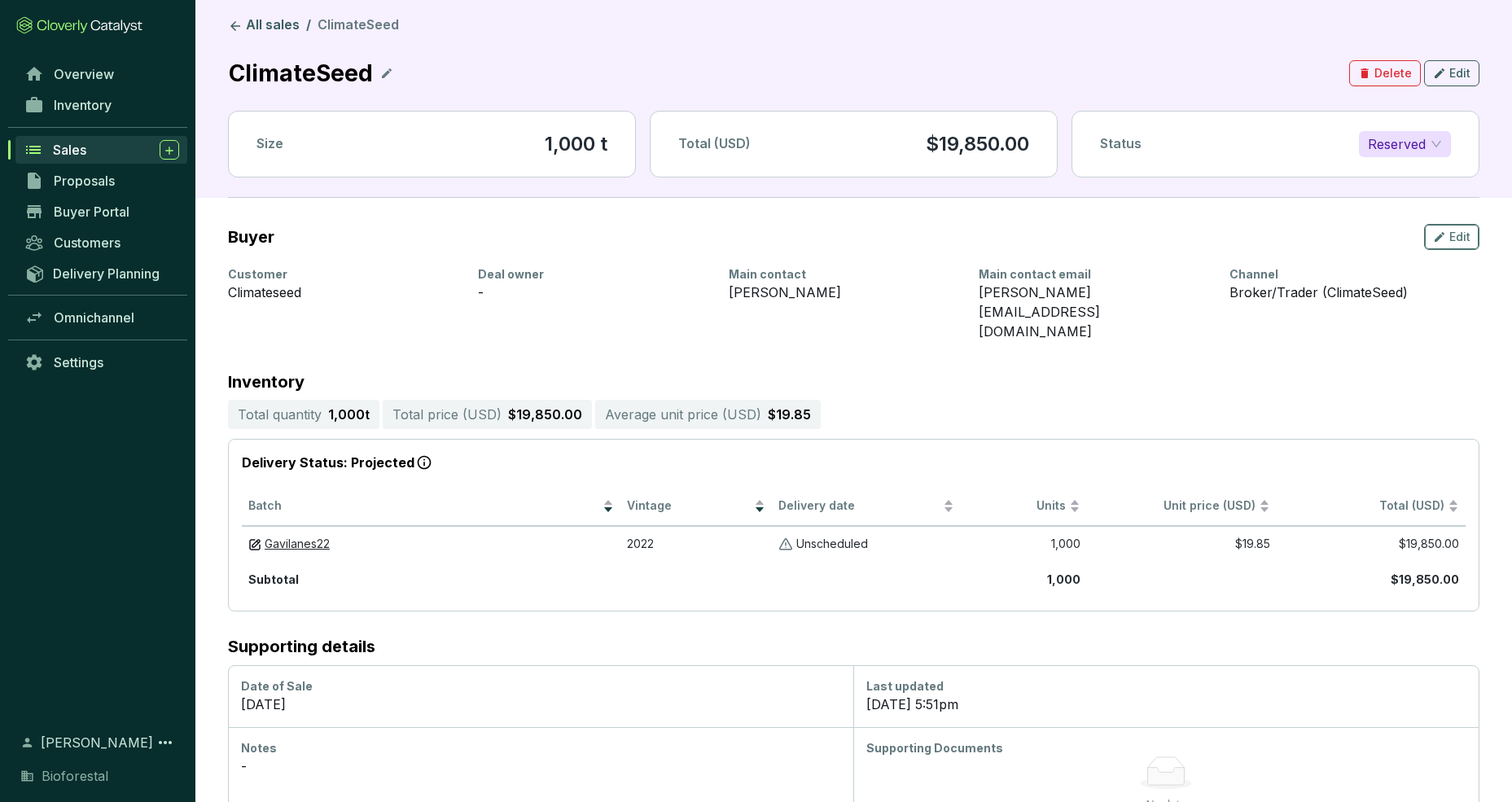
click at [1354, 235] on span "Edit" at bounding box center [1460, 236] width 21 height 17
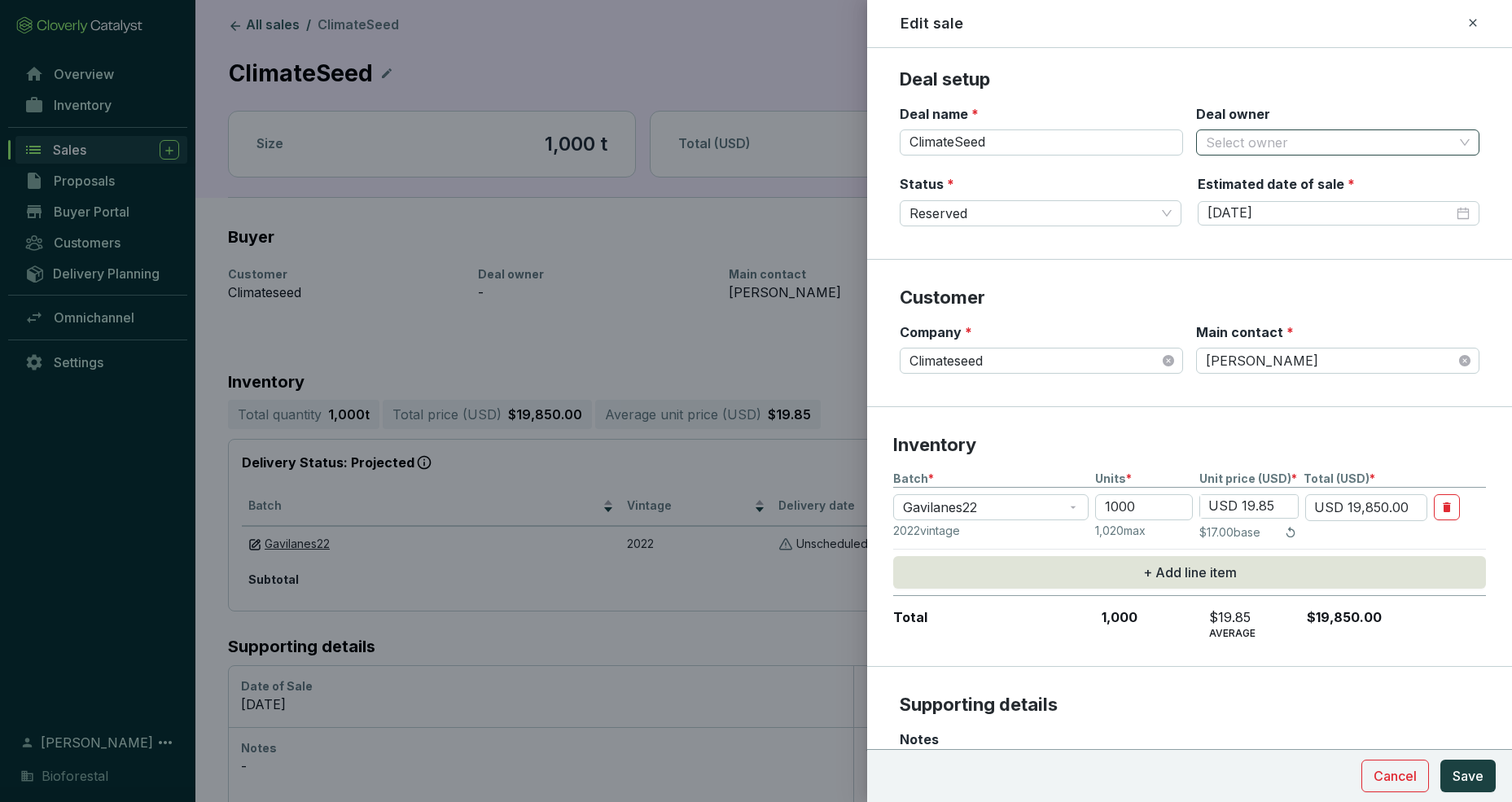
click at [1354, 145] on span at bounding box center [1338, 142] width 264 height 25
click at [1302, 86] on p "Deal setup" at bounding box center [1190, 80] width 580 height 25
click at [1354, 778] on span "Save" at bounding box center [1467, 776] width 31 height 19
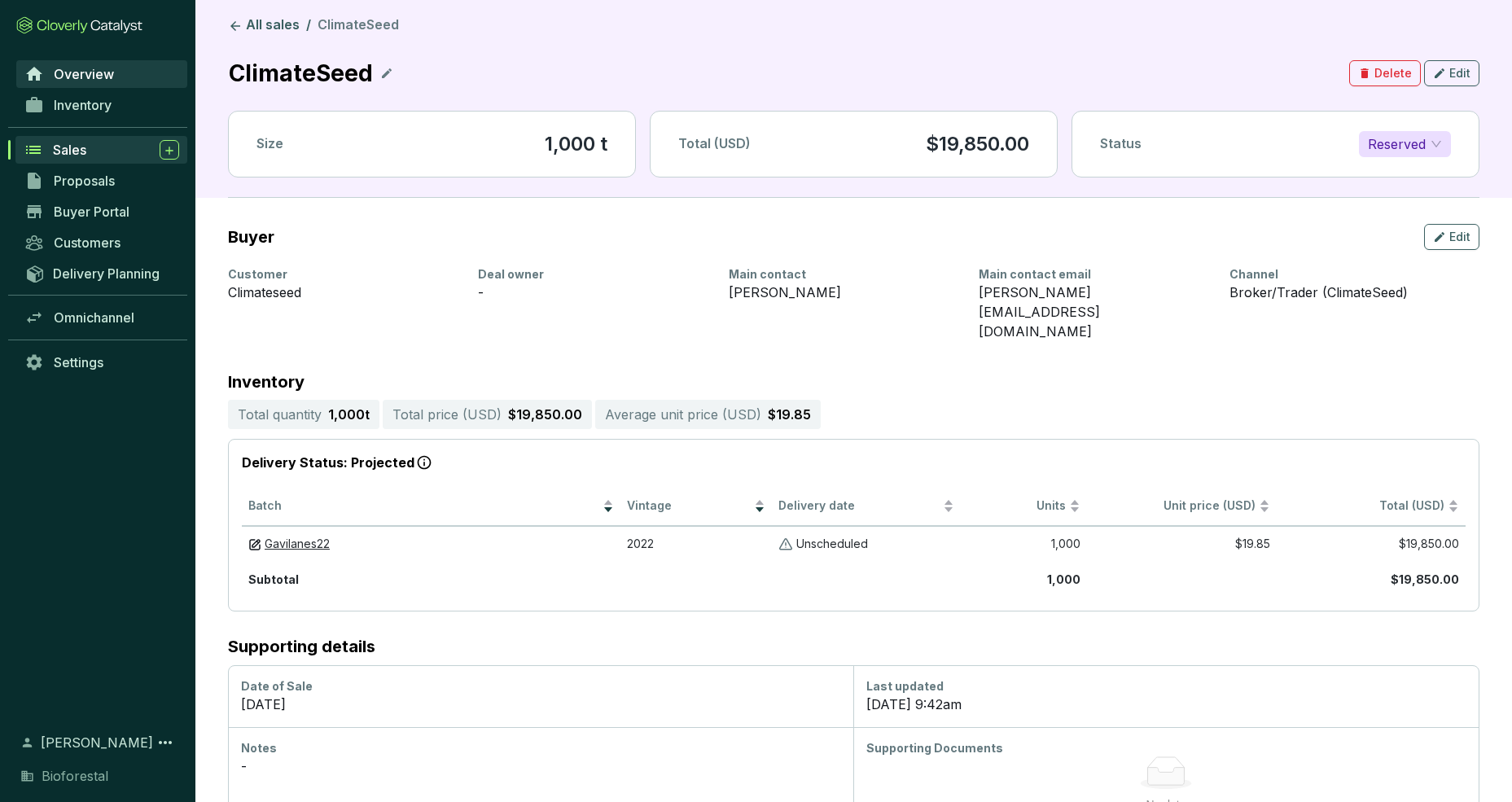
click at [79, 74] on span "Overview" at bounding box center [83, 74] width 61 height 17
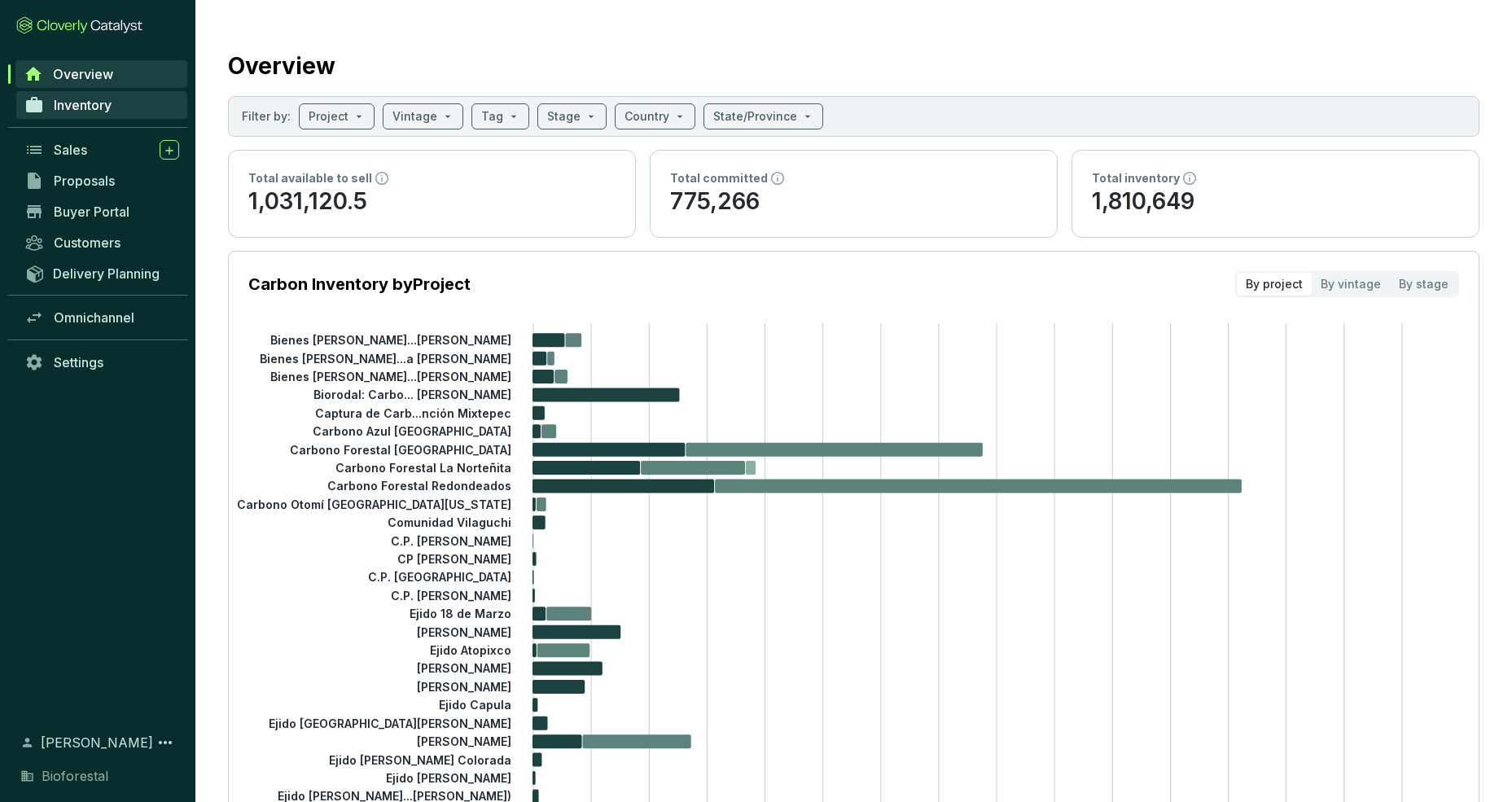
click at [81, 97] on span "Inventory" at bounding box center [83, 105] width 58 height 17
